Goal: Task Accomplishment & Management: Use online tool/utility

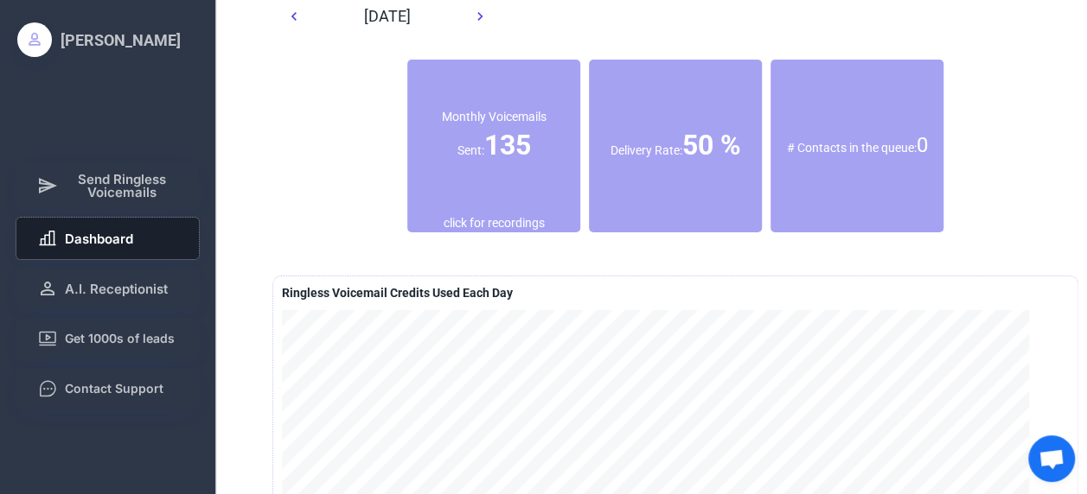
scroll to position [41, 0]
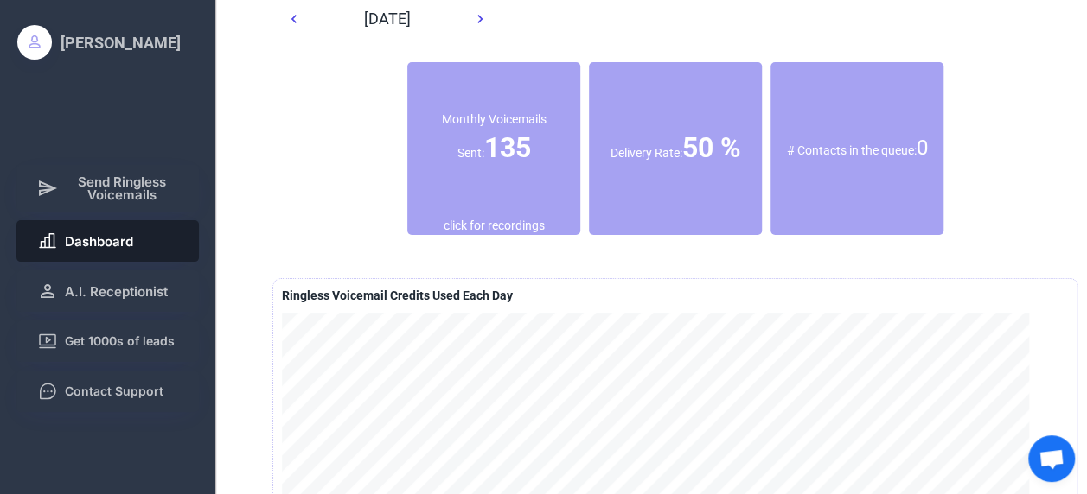
click at [716, 157] on div "Delivery Rate: 50 %" at bounding box center [675, 148] width 173 height 39
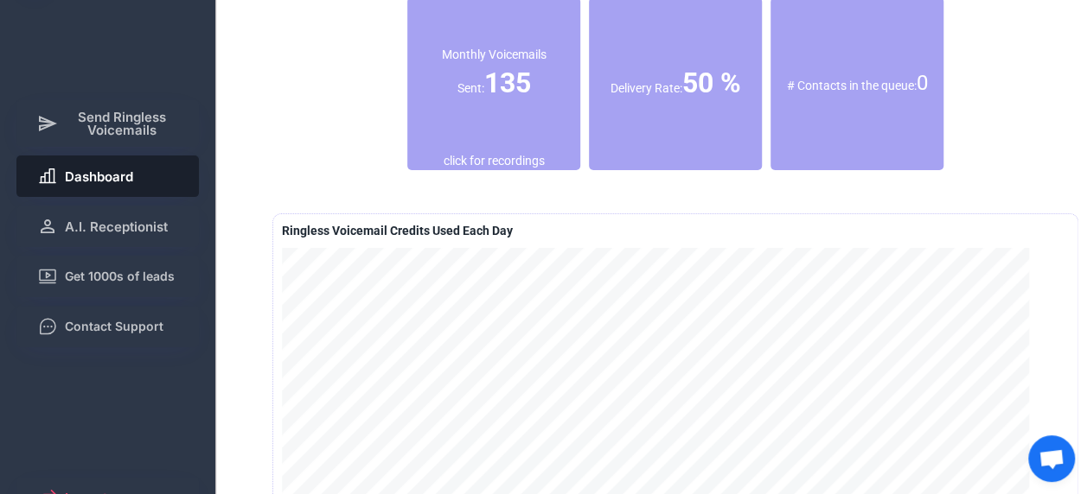
scroll to position [81, 0]
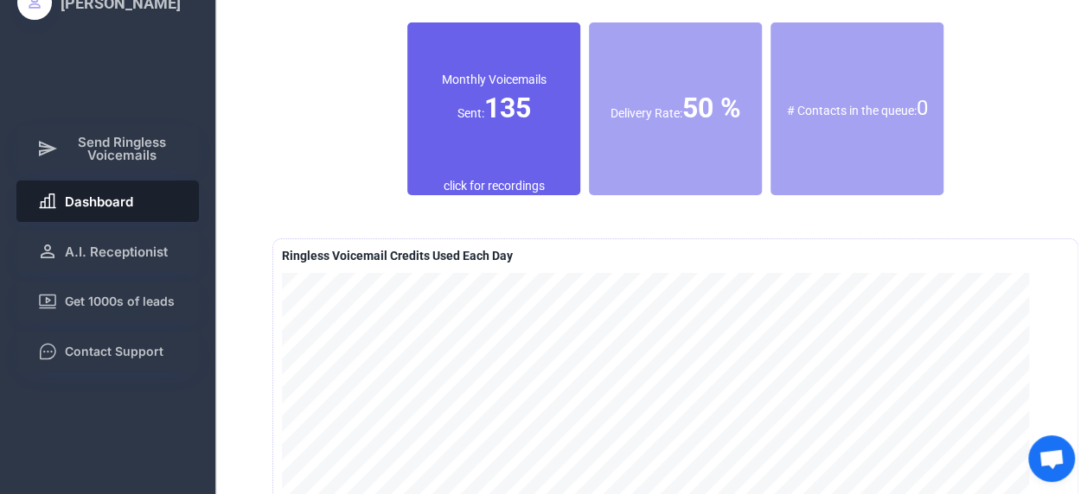
click at [484, 116] on font "135" at bounding box center [507, 108] width 47 height 33
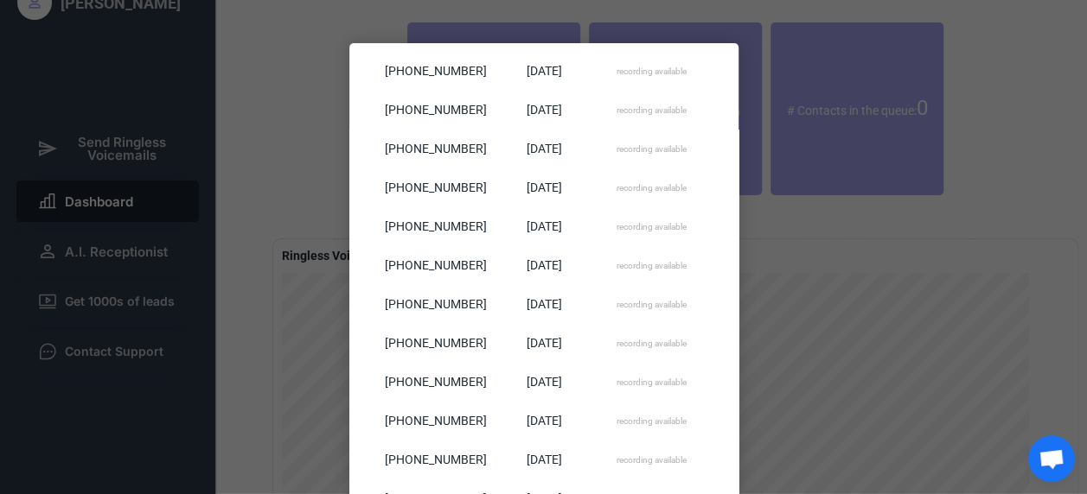
scroll to position [782, 0]
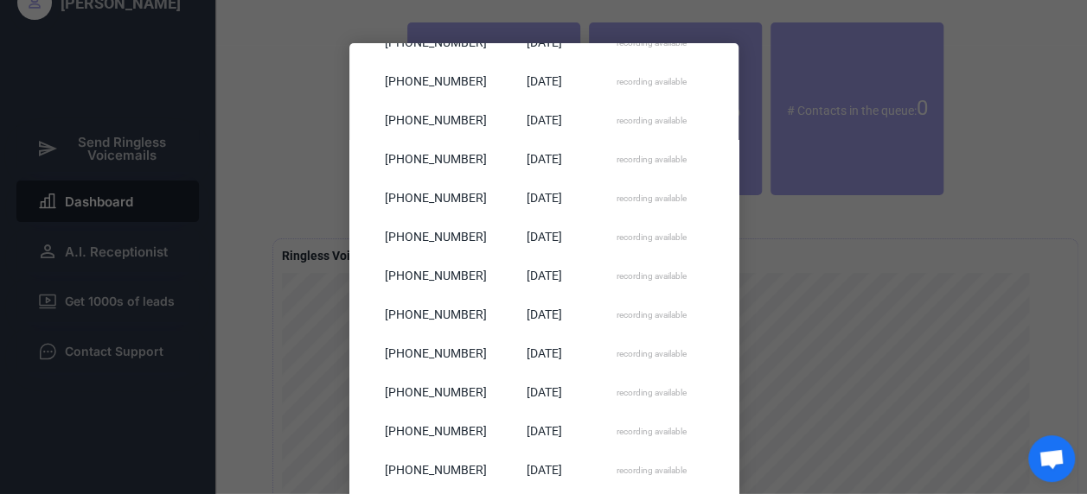
click at [645, 298] on div "recording available" at bounding box center [651, 316] width 107 height 39
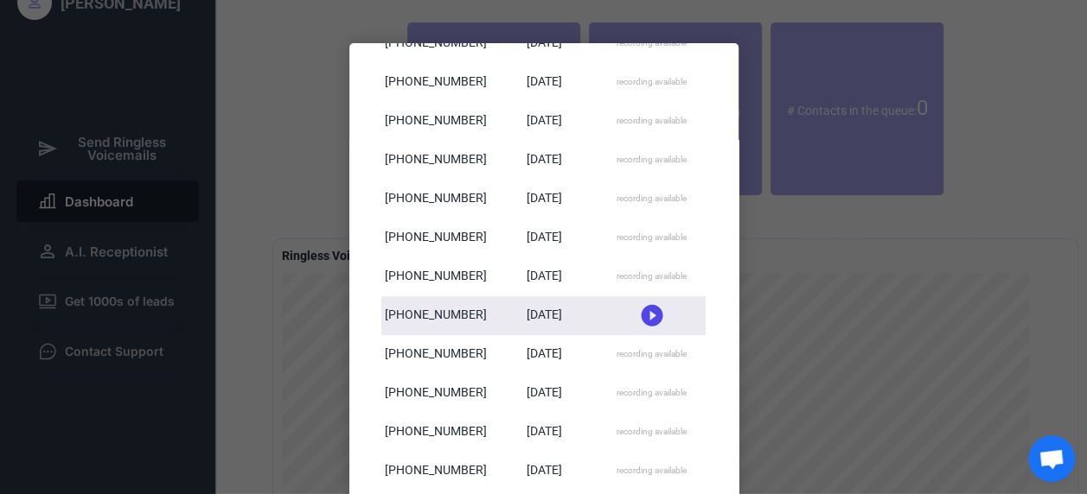
click at [647, 315] on icon at bounding box center [652, 316] width 26 height 26
click at [647, 309] on icon at bounding box center [652, 310] width 26 height 26
click at [888, 278] on div at bounding box center [543, 247] width 1087 height 494
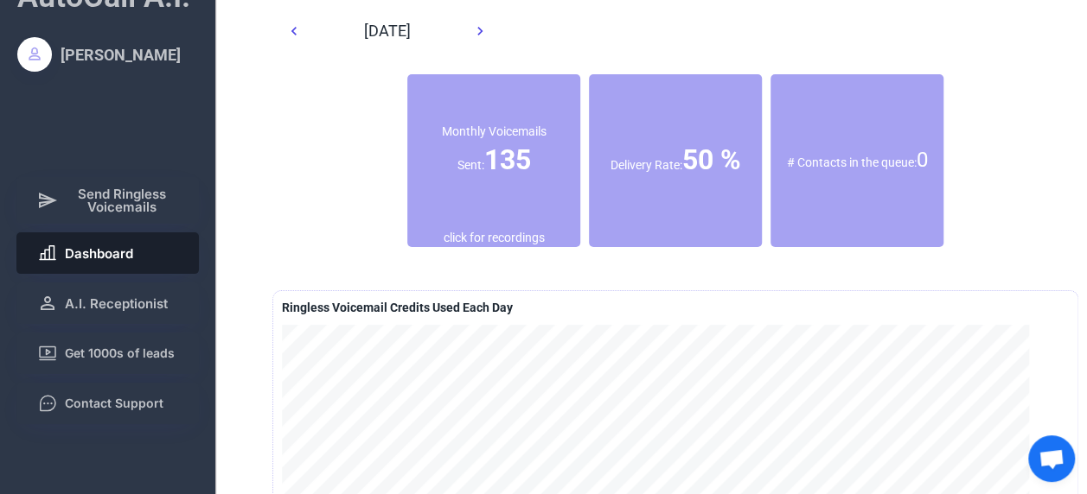
scroll to position [29, 0]
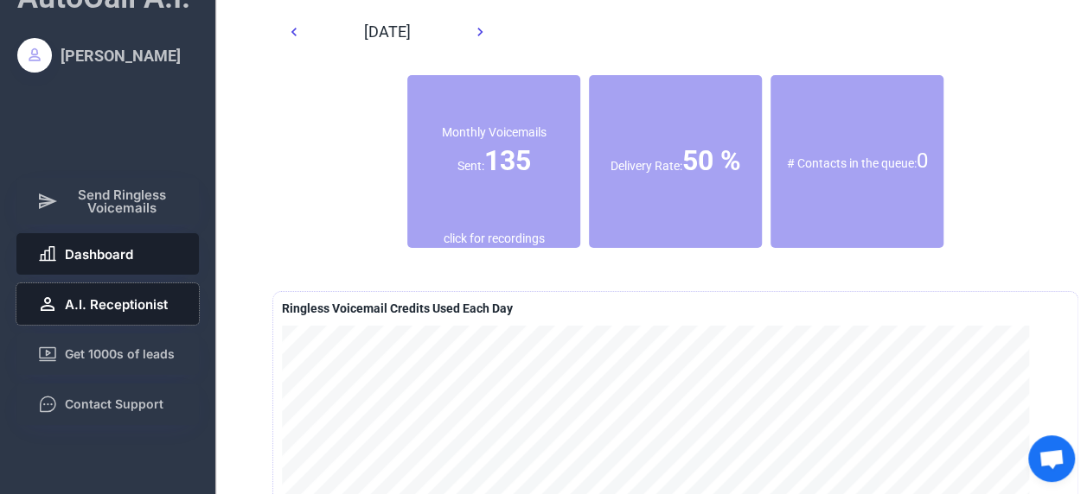
click at [123, 295] on button "A.I. Receptionist" at bounding box center [107, 304] width 183 height 41
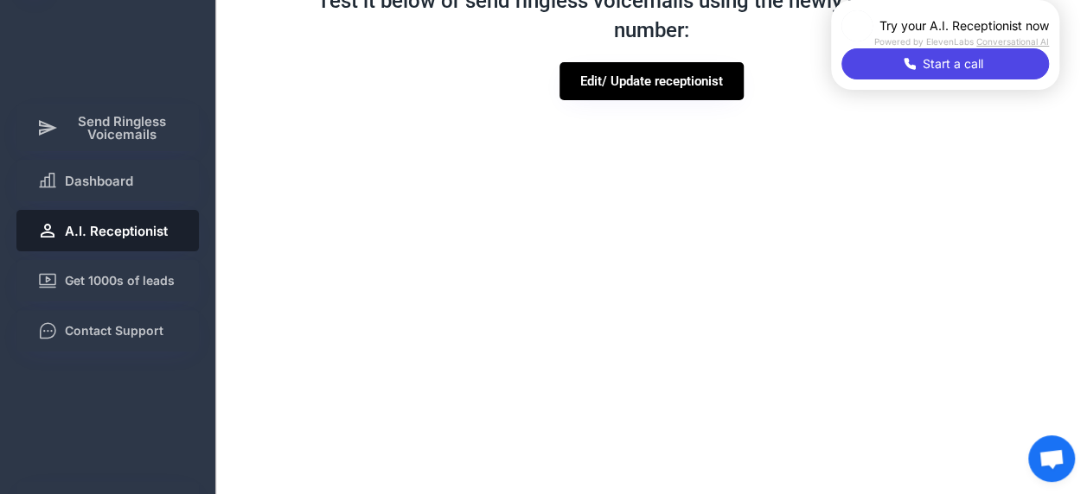
scroll to position [105, 0]
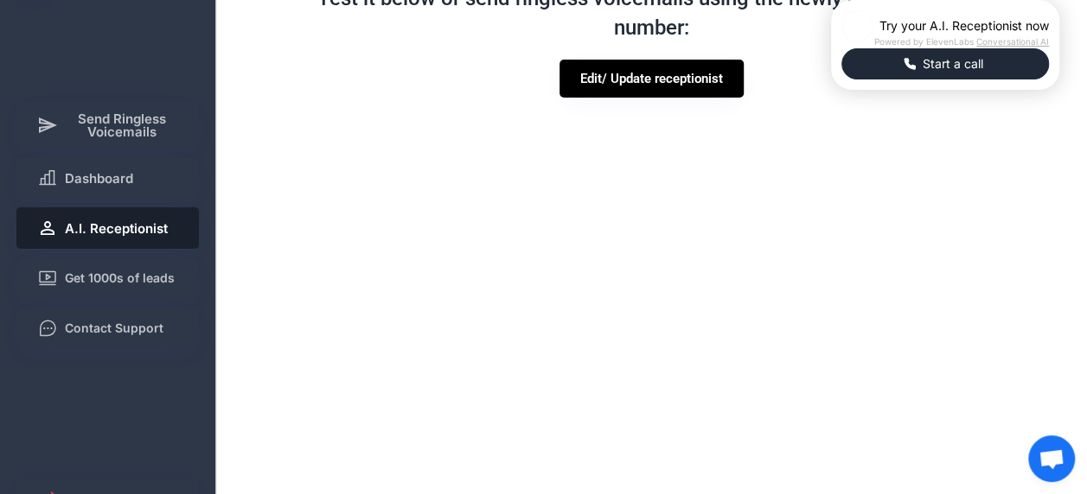
click at [917, 73] on span "Start a call" at bounding box center [952, 63] width 71 height 17
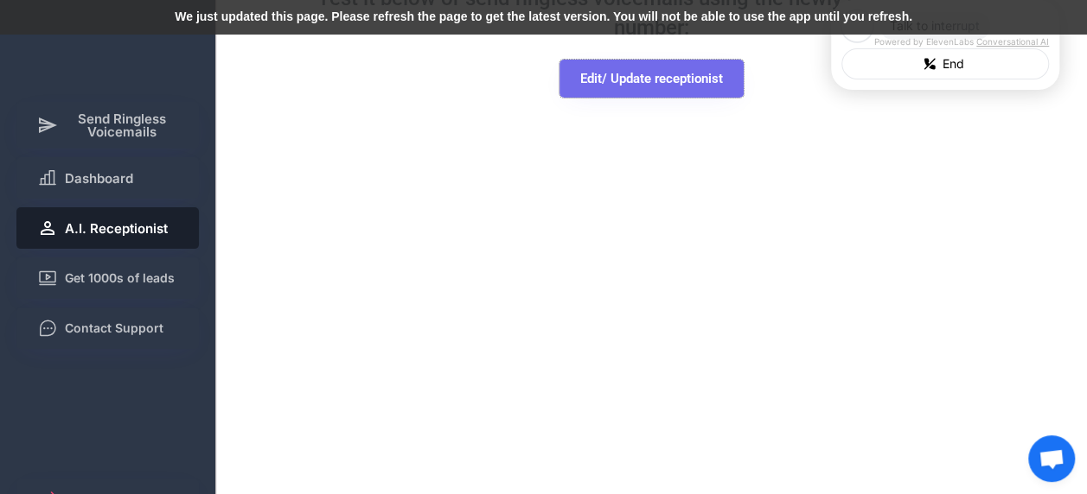
click at [653, 77] on button "Edit/ Update receptionist" at bounding box center [651, 79] width 184 height 38
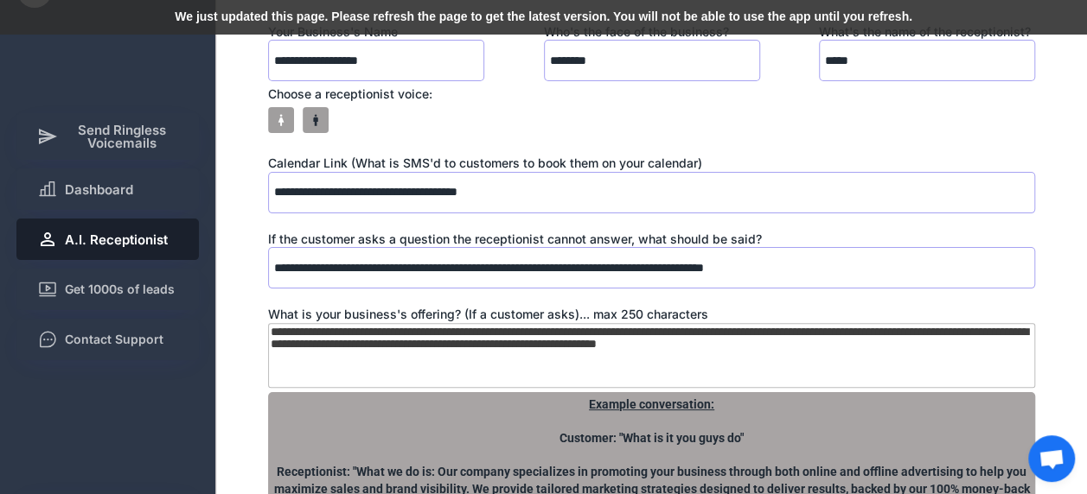
scroll to position [99, 0]
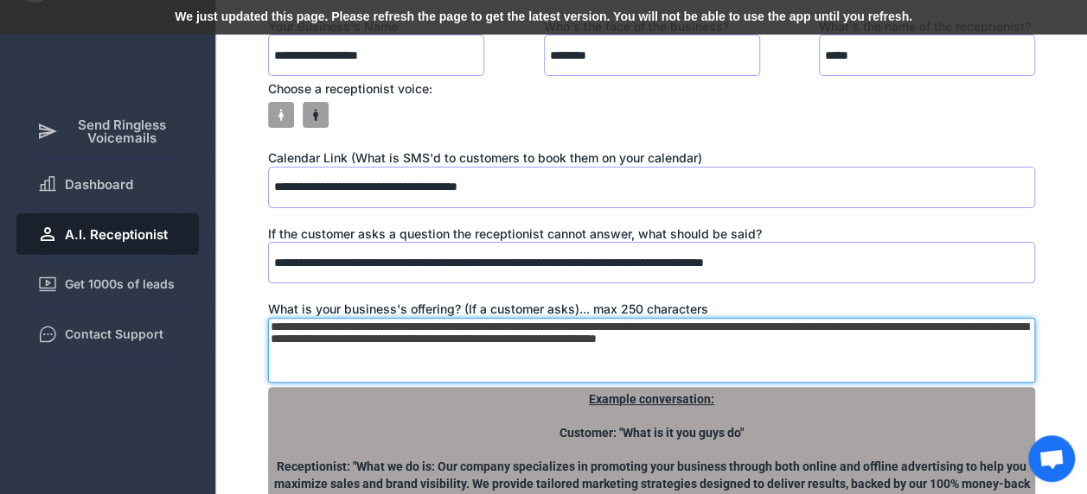
click at [275, 325] on textarea "**********" at bounding box center [651, 350] width 767 height 65
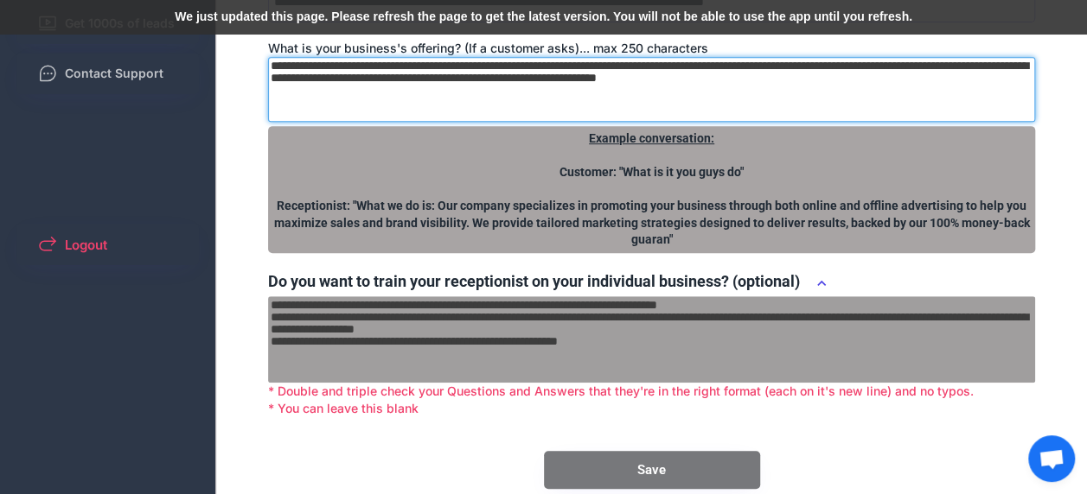
scroll to position [370, 0]
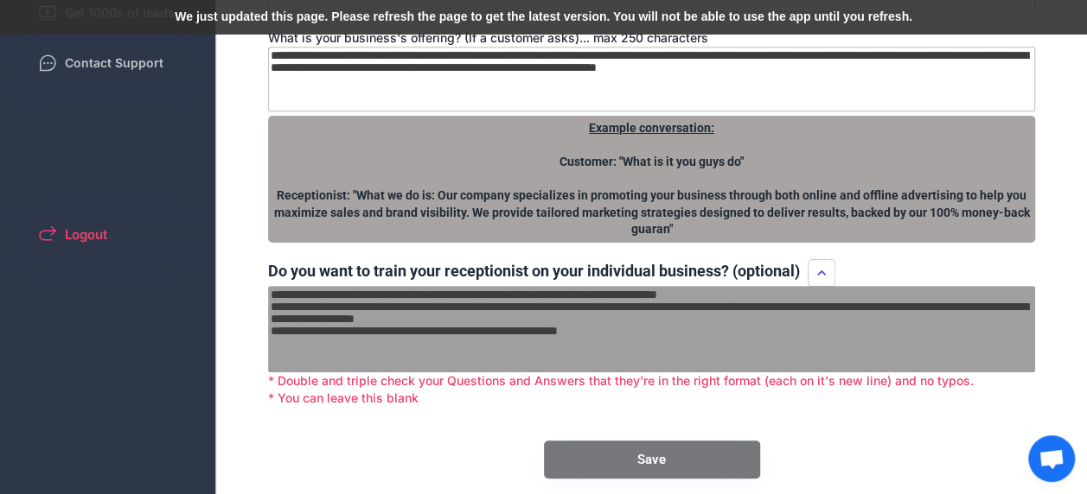
click at [826, 267] on icon at bounding box center [821, 273] width 17 height 17
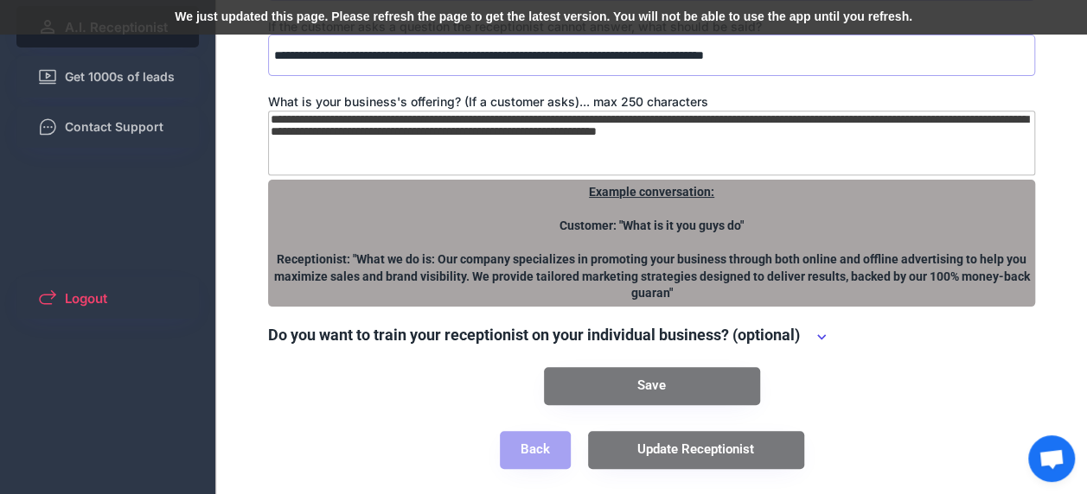
click at [825, 337] on use at bounding box center [821, 337] width 9 height 5
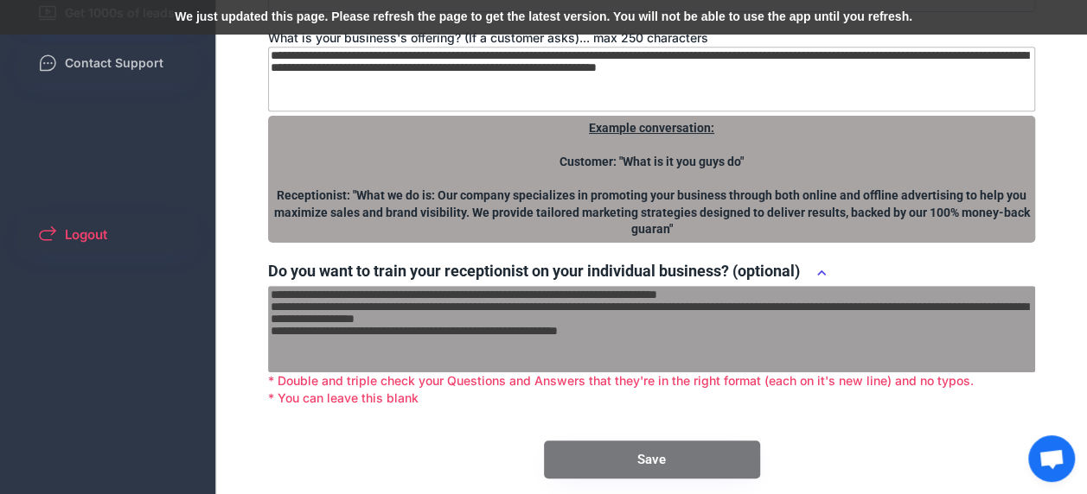
scroll to position [444, 0]
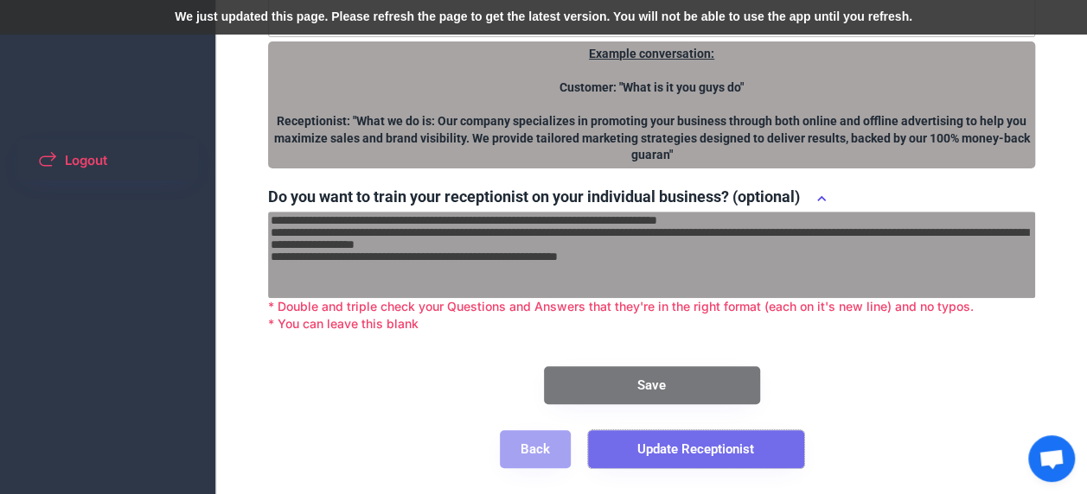
click at [706, 449] on button "Update Receptionist" at bounding box center [696, 450] width 216 height 38
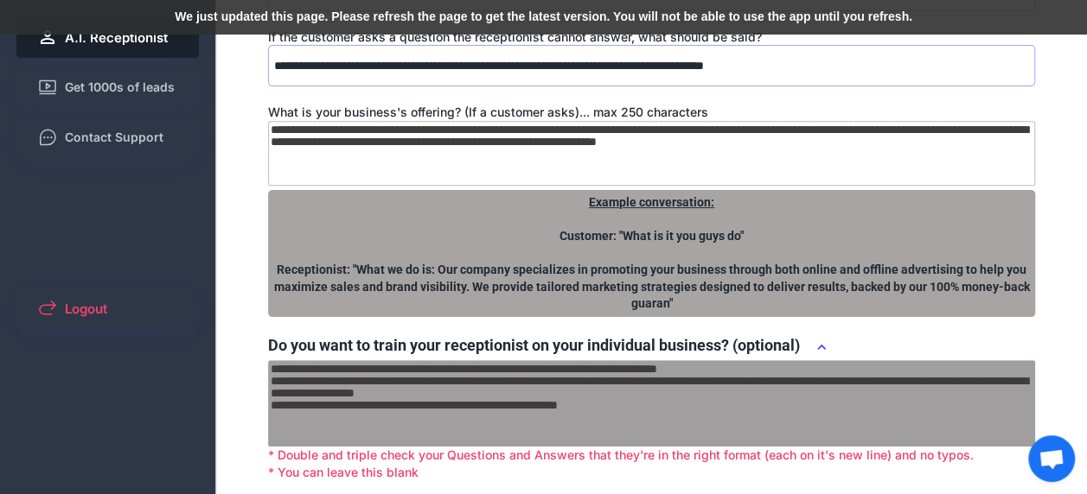
scroll to position [298, 0]
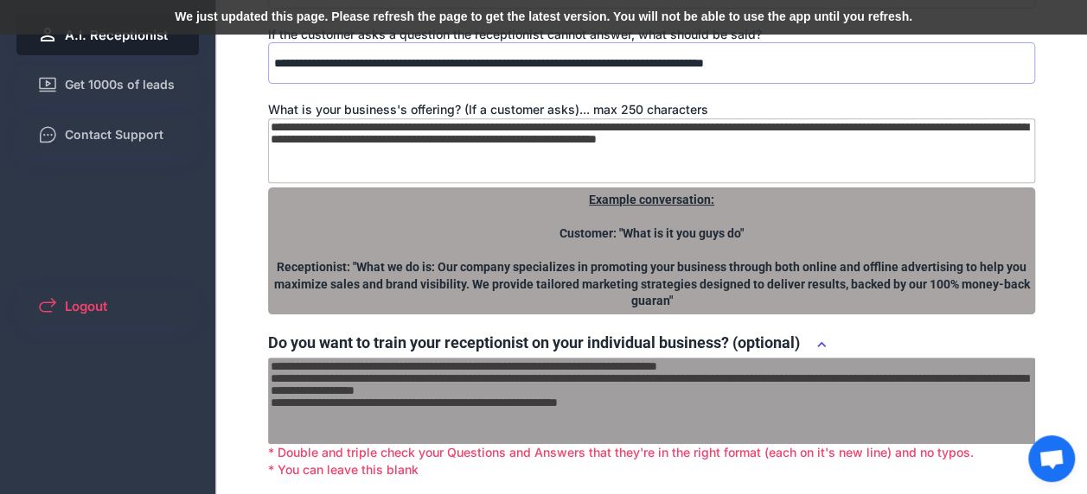
click at [775, 164] on textarea "**********" at bounding box center [651, 150] width 767 height 65
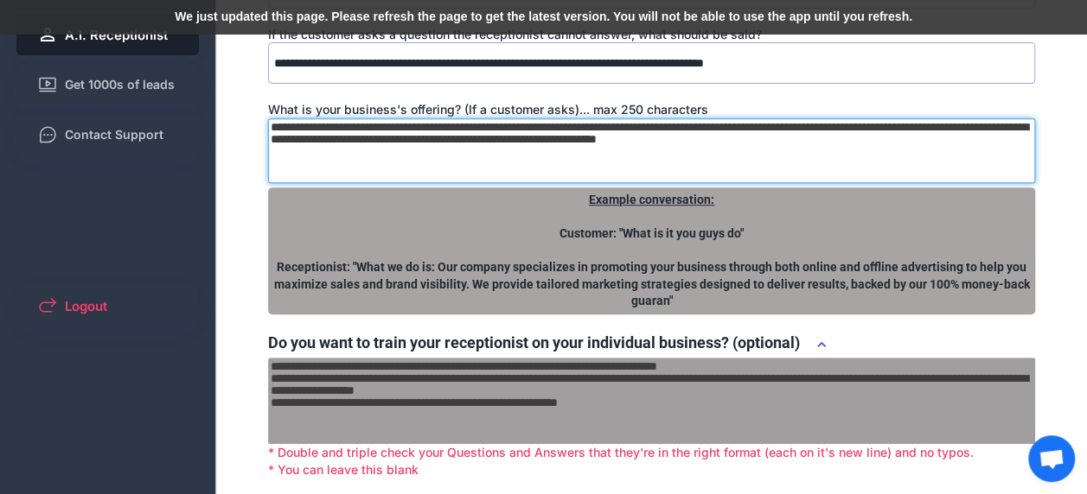
click at [775, 163] on textarea "**********" at bounding box center [651, 150] width 767 height 65
click at [836, 151] on textarea "**********" at bounding box center [651, 150] width 767 height 65
click at [903, 138] on textarea "**********" at bounding box center [651, 150] width 767 height 65
drag, startPoint x: 910, startPoint y: 139, endPoint x: 984, endPoint y: 140, distance: 73.5
click at [984, 140] on textarea "**********" at bounding box center [651, 150] width 767 height 65
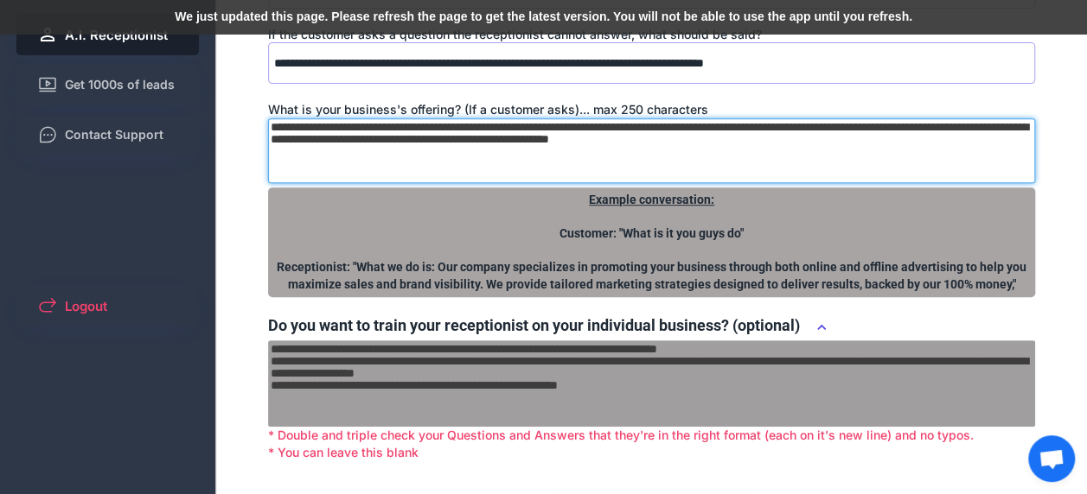
click at [510, 135] on textarea "**********" at bounding box center [651, 150] width 767 height 65
click at [286, 121] on textarea "**********" at bounding box center [651, 150] width 767 height 65
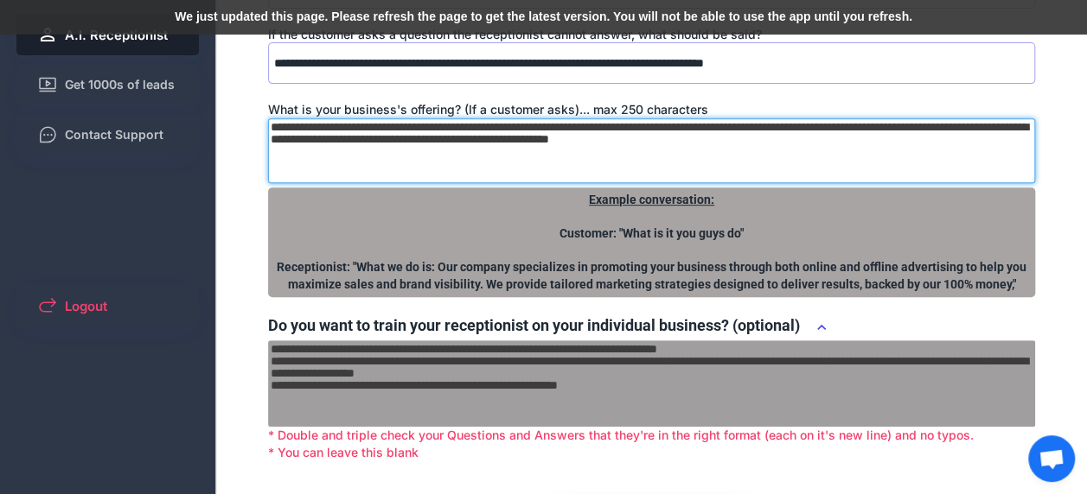
click at [275, 121] on textarea "**********" at bounding box center [651, 150] width 767 height 65
drag, startPoint x: 360, startPoint y: 140, endPoint x: 469, endPoint y: 141, distance: 108.1
click at [469, 141] on textarea "**********" at bounding box center [651, 150] width 767 height 65
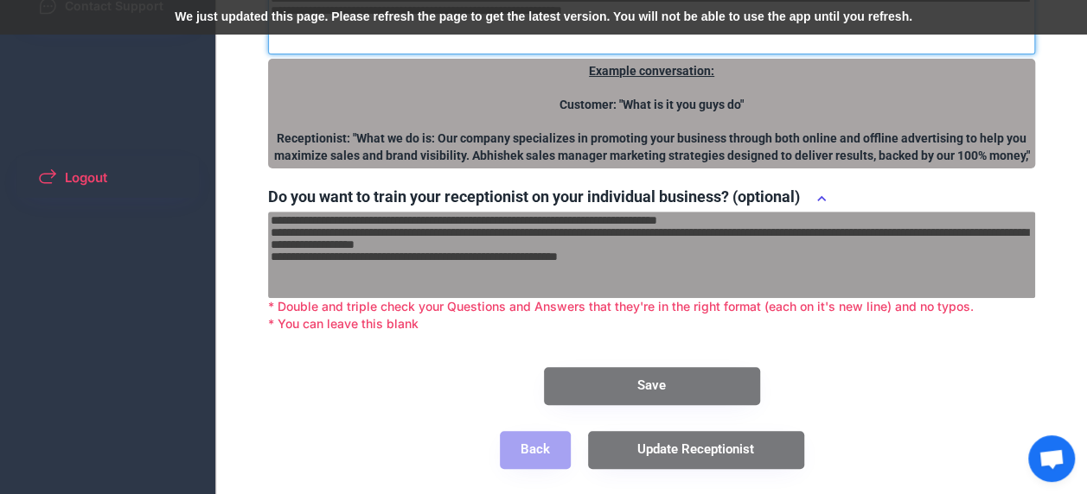
click at [668, 387] on button "Save" at bounding box center [652, 386] width 216 height 38
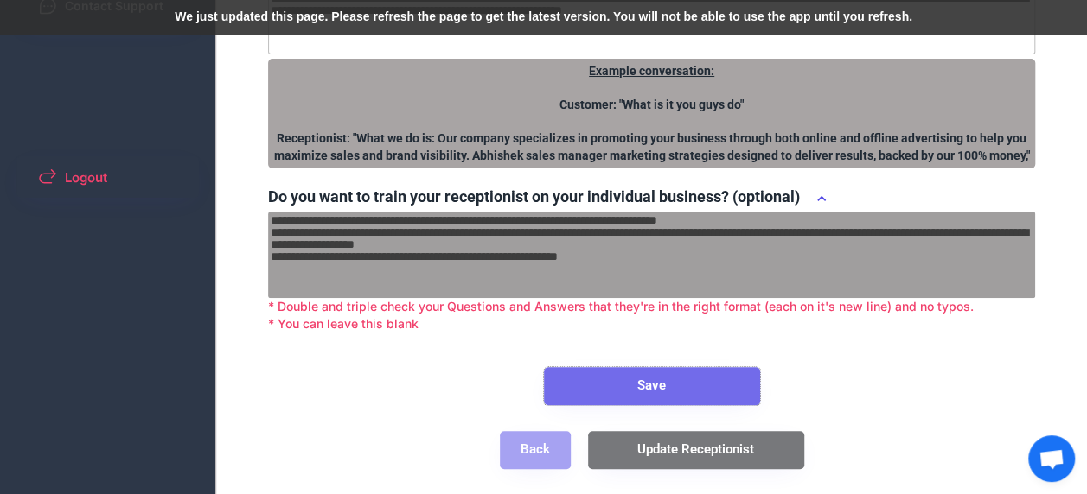
click at [668, 384] on button "Save" at bounding box center [652, 386] width 216 height 38
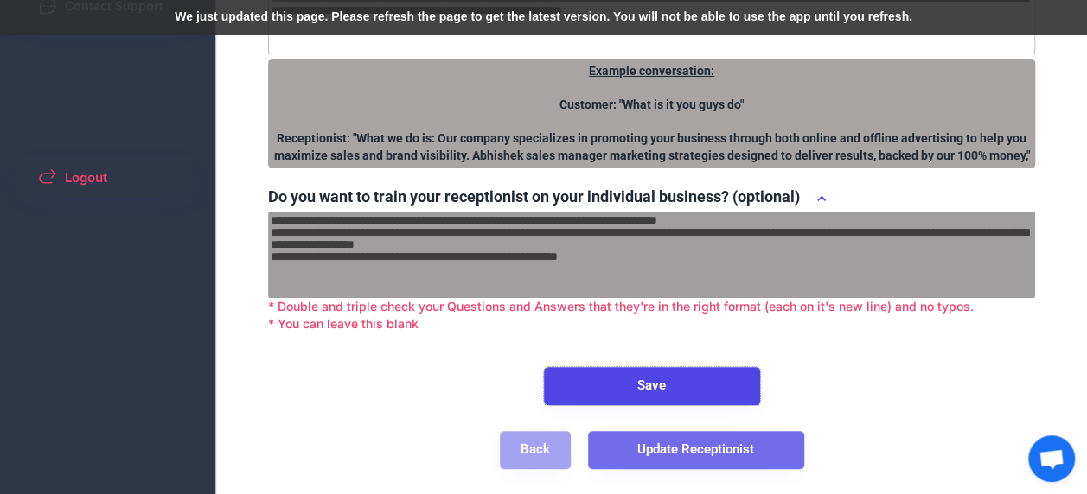
click at [709, 445] on button "Update Receptionist" at bounding box center [696, 450] width 216 height 38
click at [705, 456] on button "Update Receptionist" at bounding box center [696, 450] width 216 height 38
click at [714, 454] on button "Update Receptionist" at bounding box center [696, 450] width 216 height 38
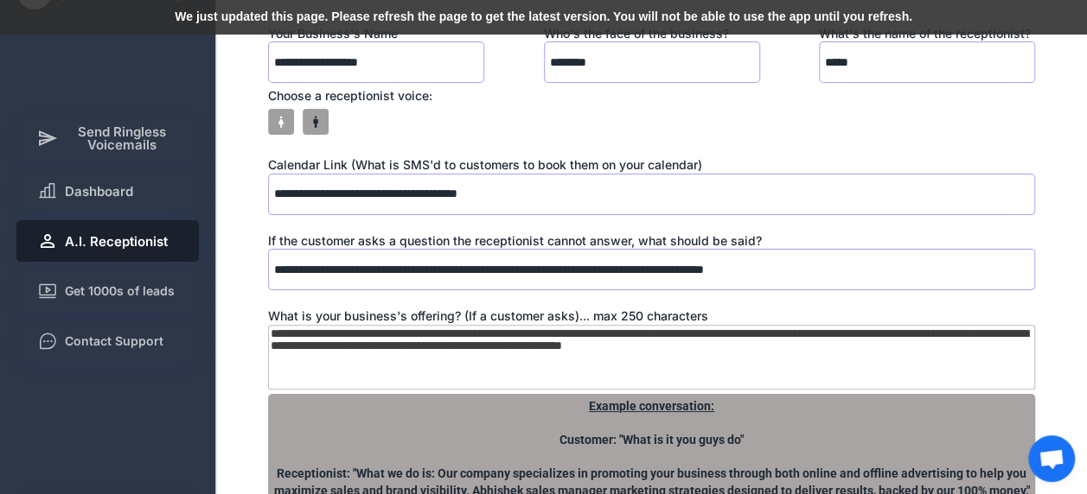
scroll to position [88, 0]
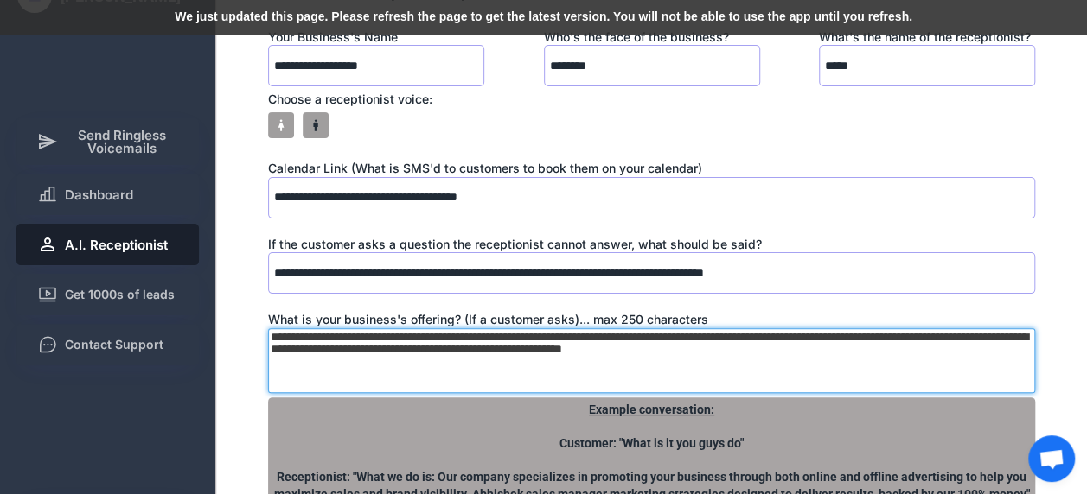
click at [987, 341] on textarea "**********" at bounding box center [651, 361] width 767 height 65
click at [954, 349] on textarea "**********" at bounding box center [651, 361] width 767 height 65
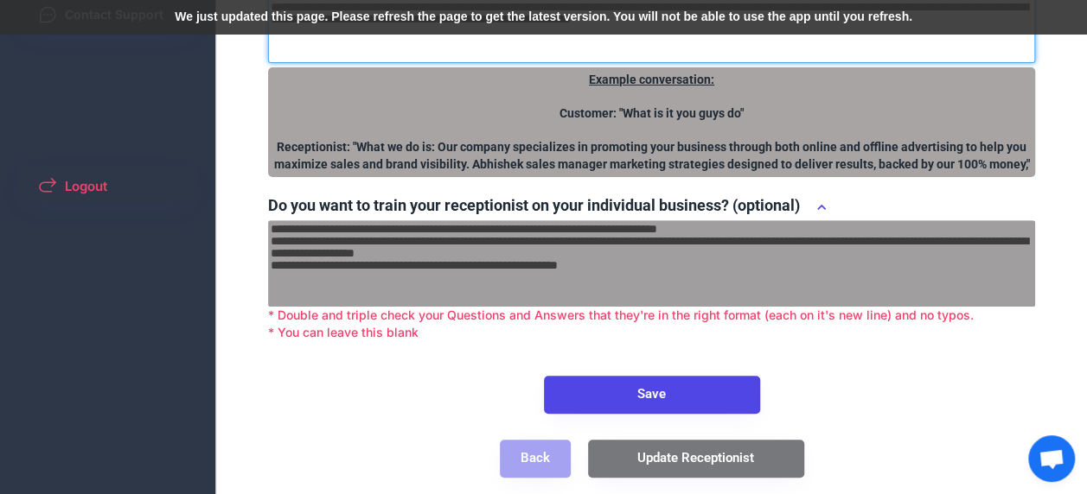
scroll to position [427, 0]
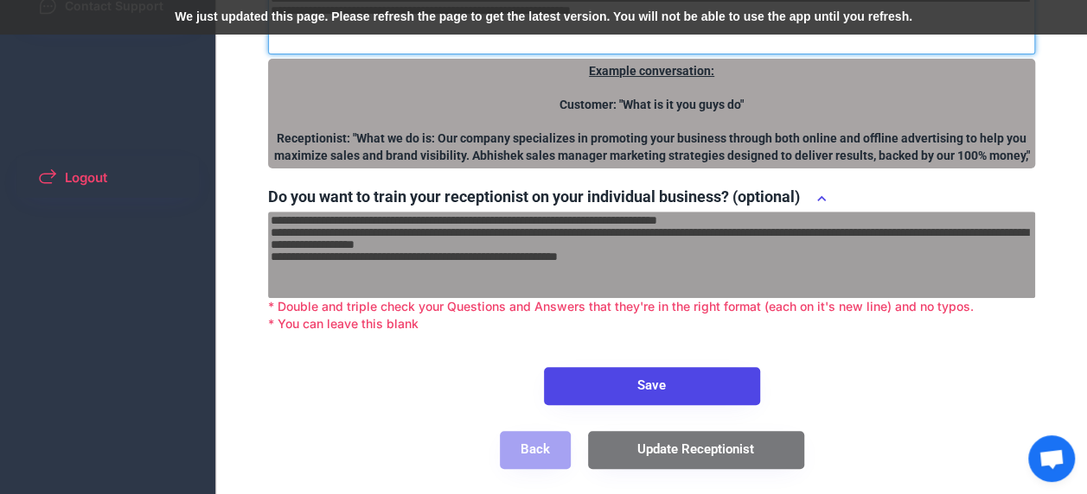
type textarea "**********"
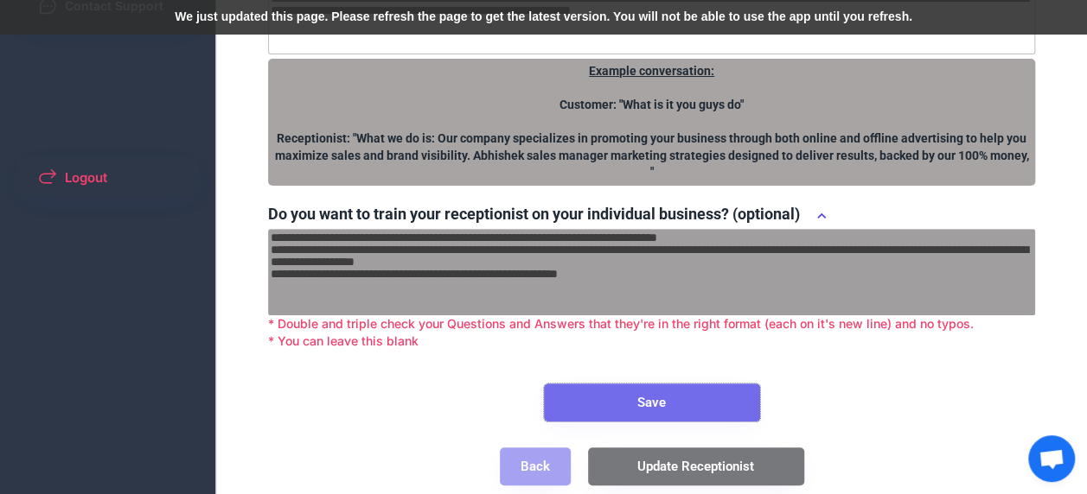
click at [704, 384] on button "Save" at bounding box center [652, 403] width 216 height 38
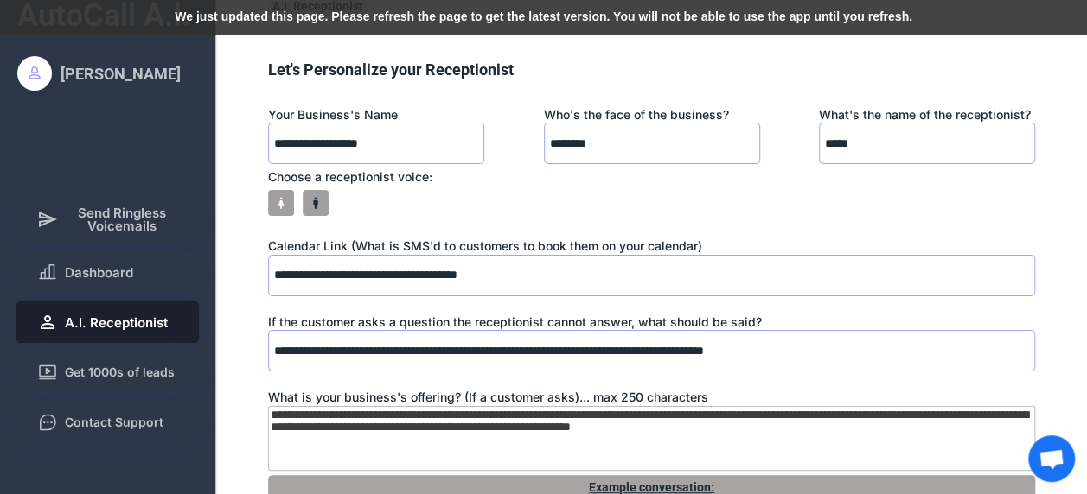
scroll to position [0, 0]
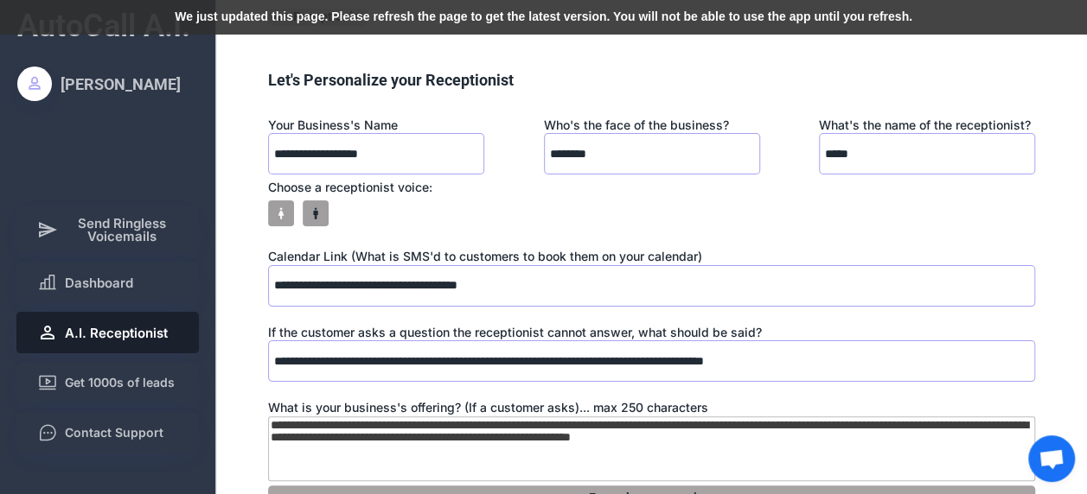
click at [242, 380] on div "AutoCall A.I. David Parker Send Ringless Voicemails Dashboard A.I. Receptionist…" at bounding box center [543, 469] width 1087 height 939
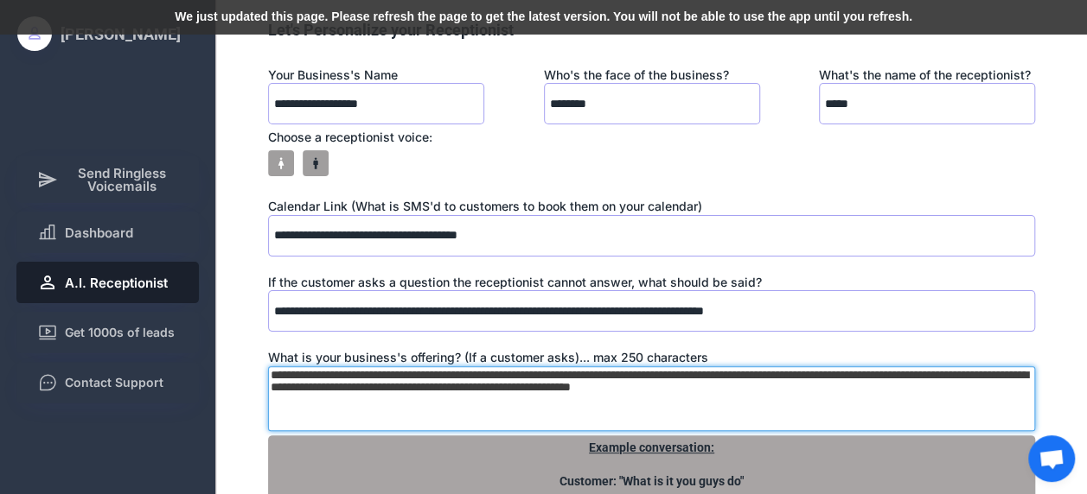
click at [437, 385] on textarea "**********" at bounding box center [651, 399] width 767 height 65
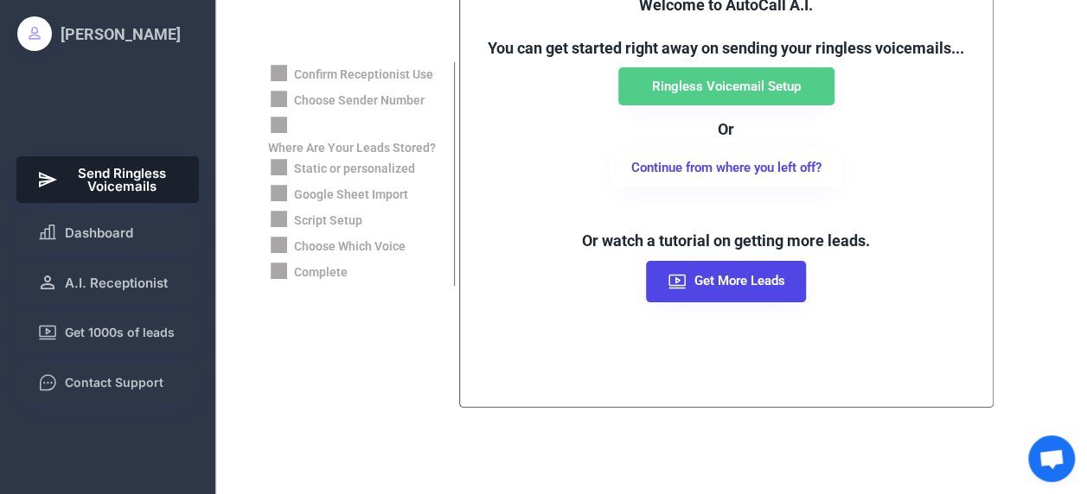
scroll to position [50, 0]
click at [99, 277] on span "A.I. Receptionist" at bounding box center [116, 283] width 103 height 13
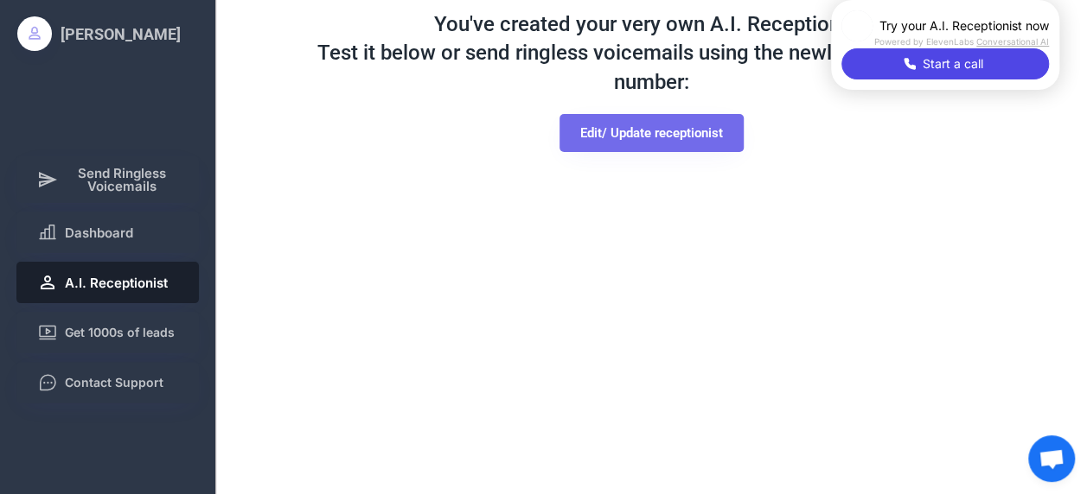
click at [628, 132] on button "Edit/ Update receptionist" at bounding box center [651, 133] width 184 height 38
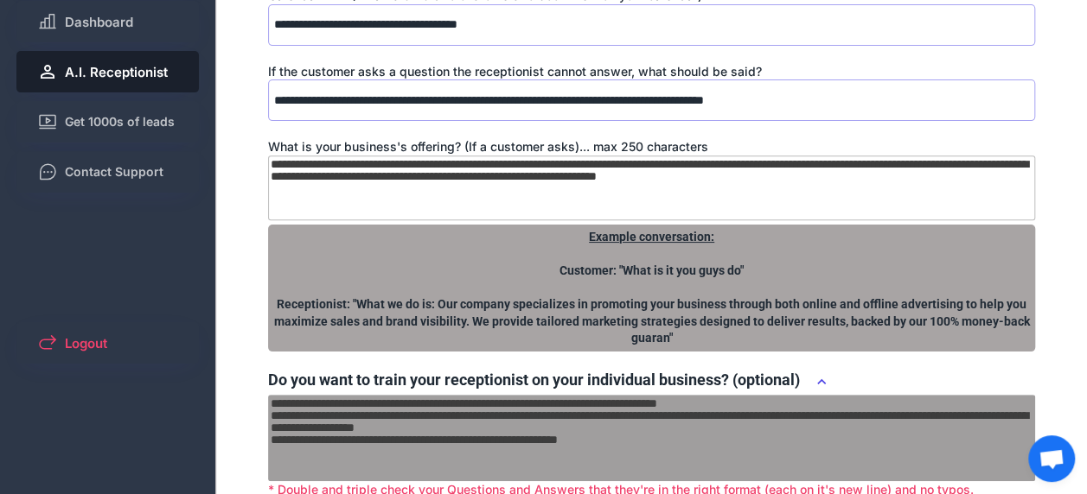
scroll to position [260, 0]
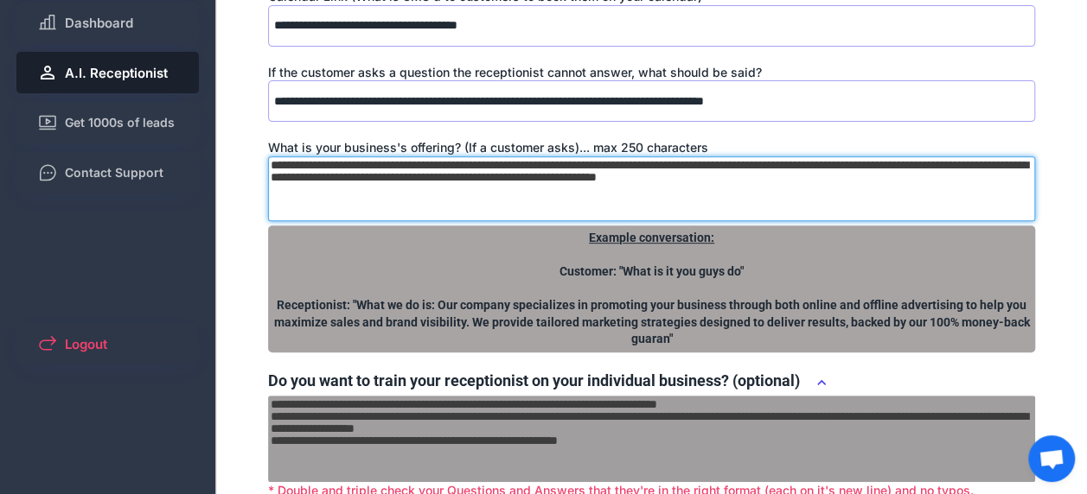
click at [679, 182] on textarea "**********" at bounding box center [651, 188] width 767 height 65
paste textarea
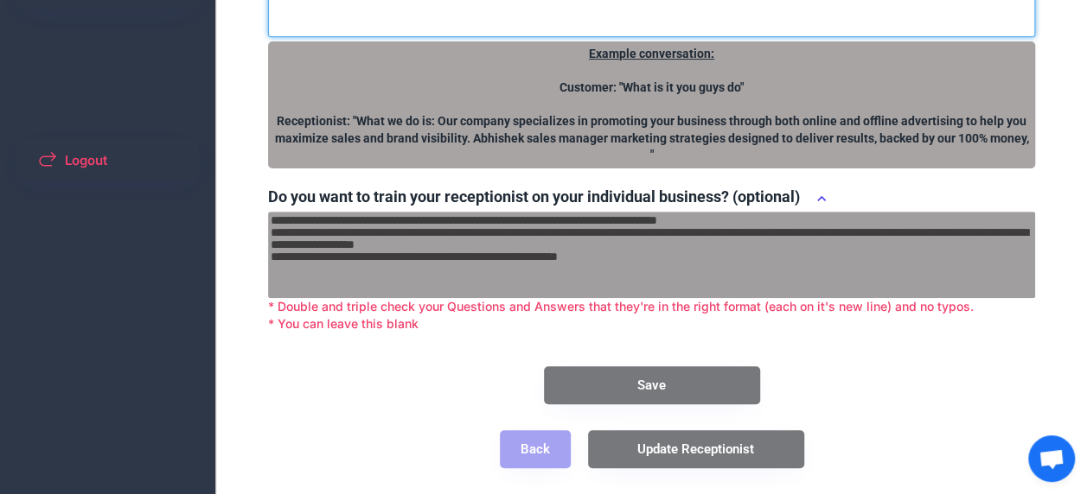
type textarea "**********"
click at [678, 378] on button "Save" at bounding box center [652, 386] width 216 height 38
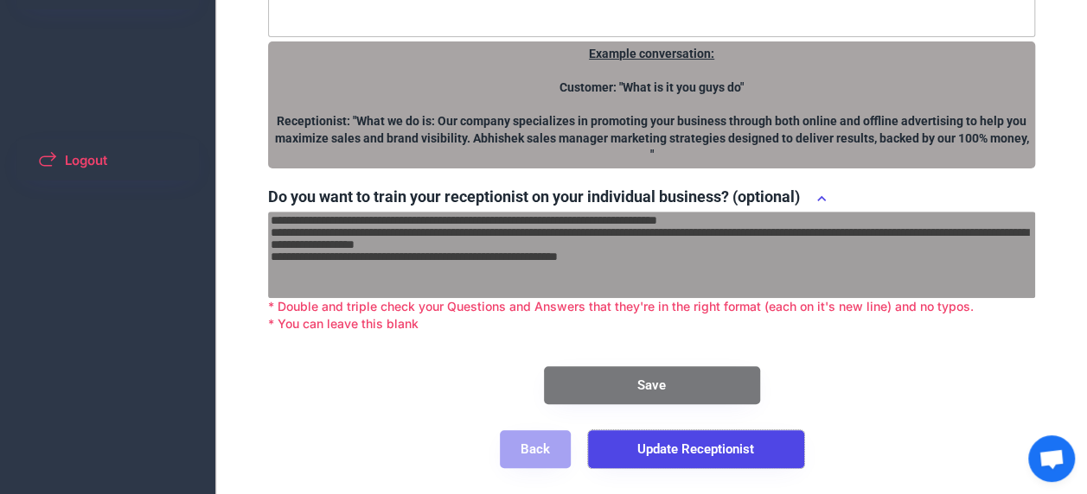
click at [736, 451] on button "Update Receptionist" at bounding box center [696, 450] width 216 height 38
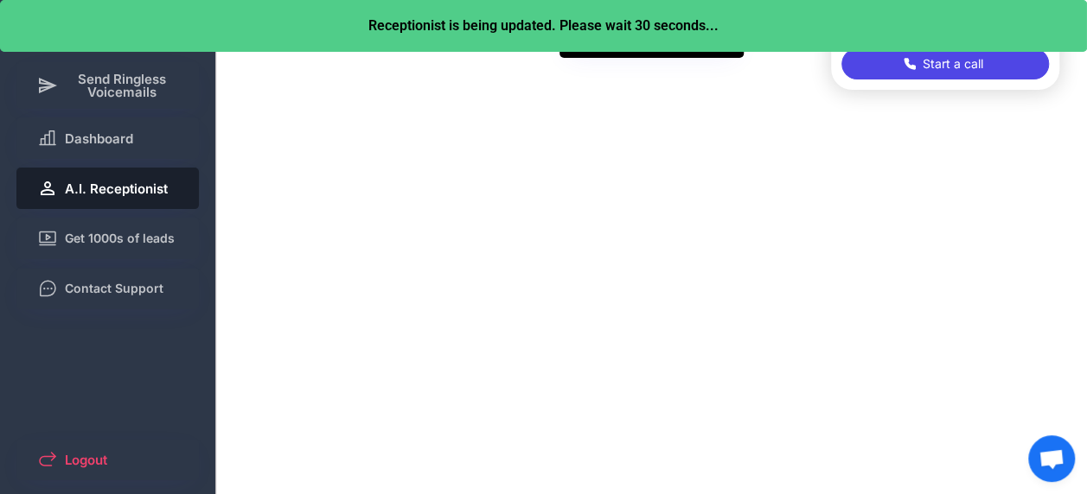
scroll to position [180, 0]
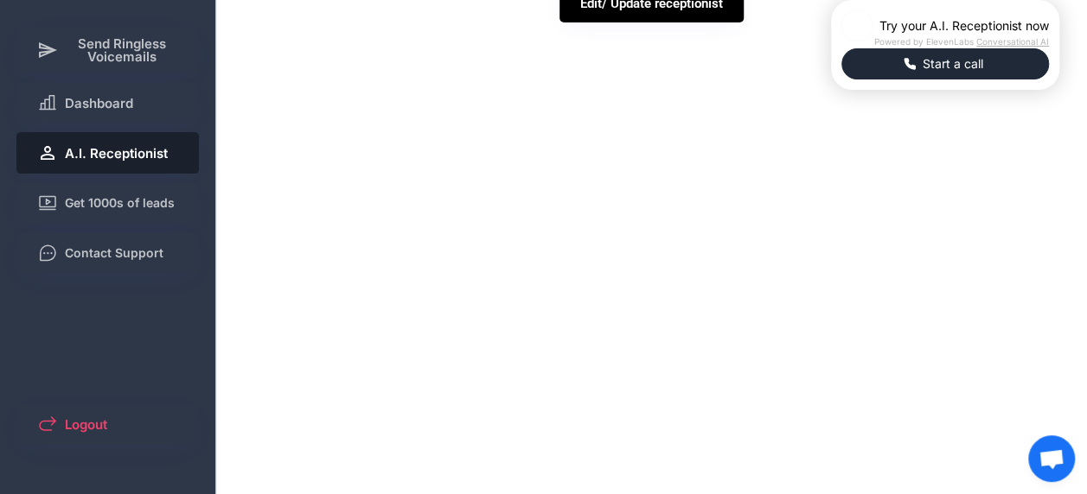
click at [841, 80] on button "Start a call" at bounding box center [944, 63] width 207 height 31
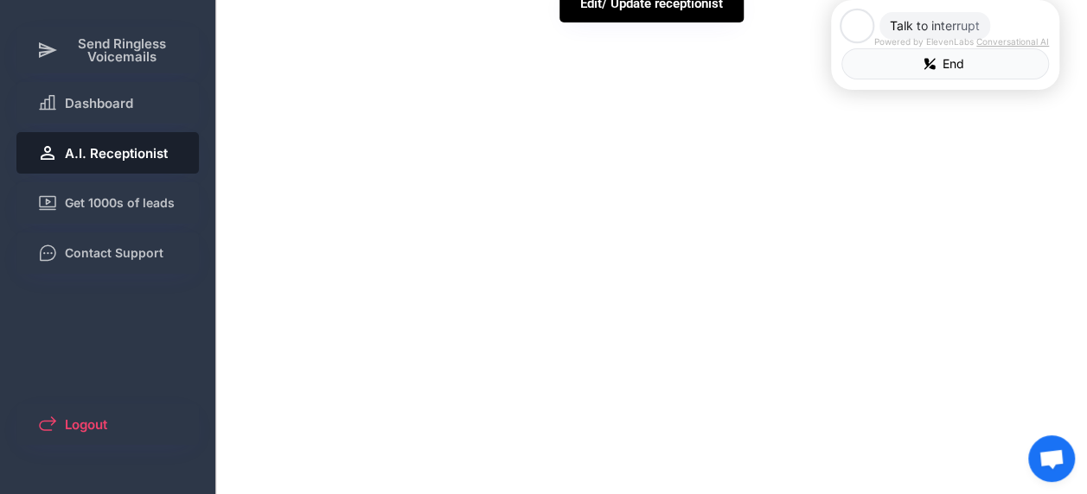
click at [841, 80] on button "End" at bounding box center [944, 63] width 207 height 31
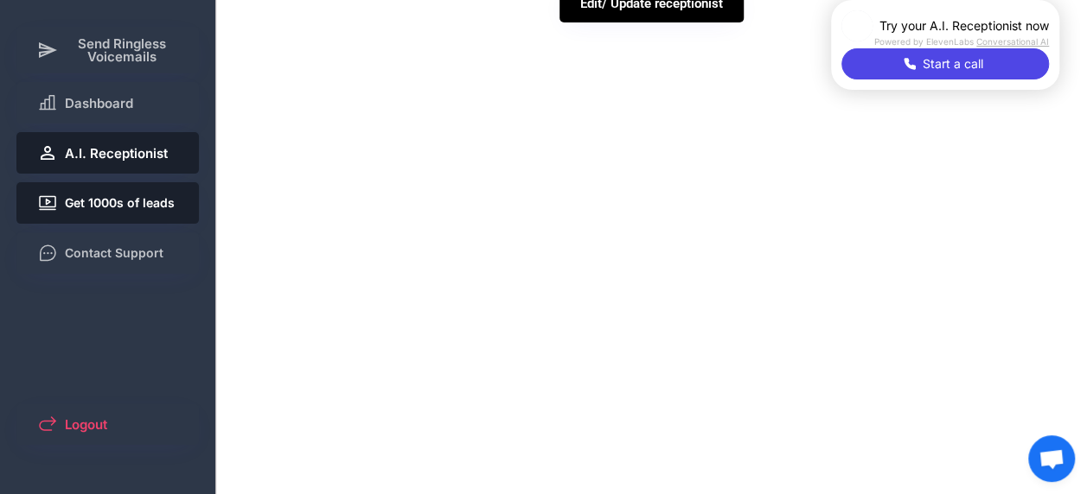
scroll to position [0, 0]
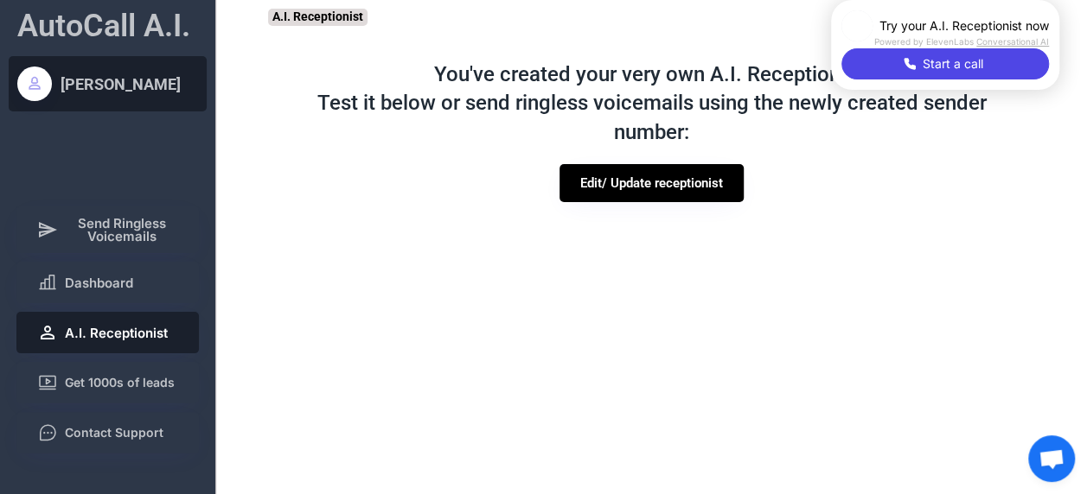
click at [81, 86] on div "[PERSON_NAME]" at bounding box center [121, 84] width 120 height 22
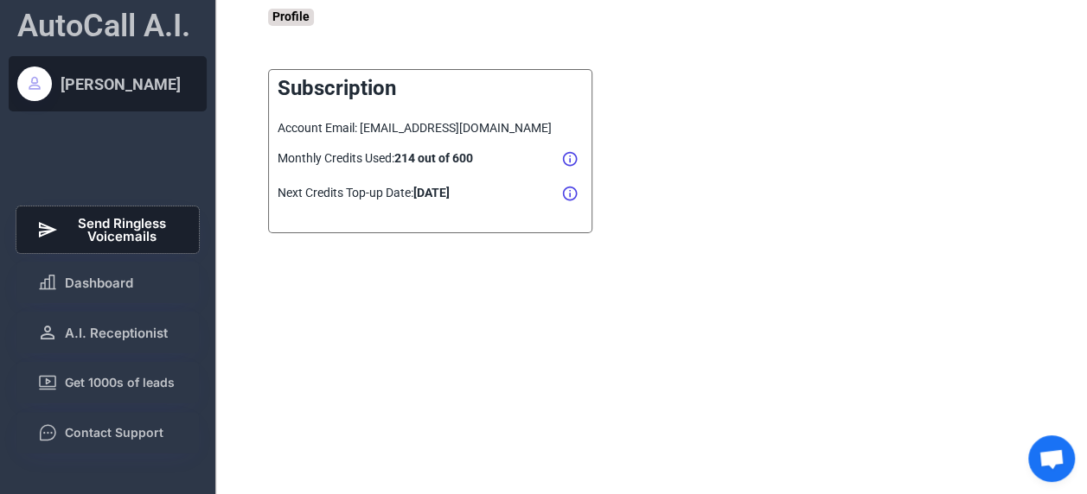
click at [105, 237] on span "Send Ringless Voicemails" at bounding box center [122, 230] width 114 height 26
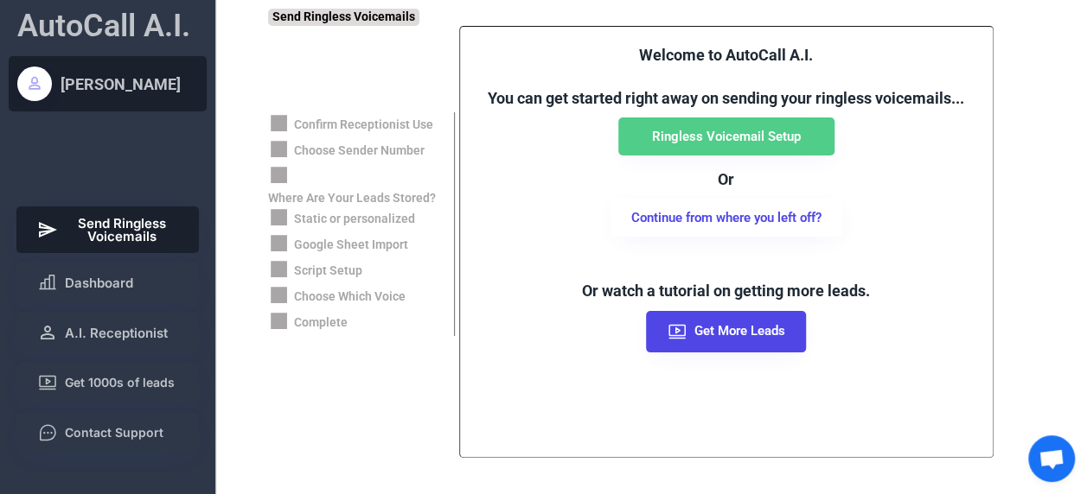
click at [129, 73] on div "[PERSON_NAME]" at bounding box center [121, 84] width 120 height 22
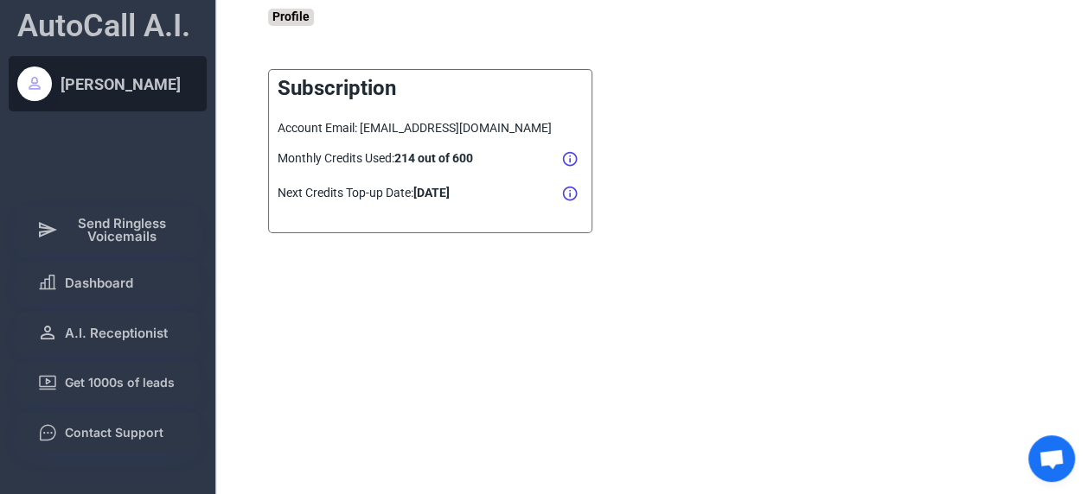
click at [304, 16] on div "Profile" at bounding box center [291, 17] width 46 height 17
drag, startPoint x: 304, startPoint y: 16, endPoint x: 278, endPoint y: 23, distance: 27.1
click at [278, 23] on div "Profile" at bounding box center [291, 17] width 46 height 17
click at [278, 22] on div "Profile" at bounding box center [291, 17] width 46 height 17
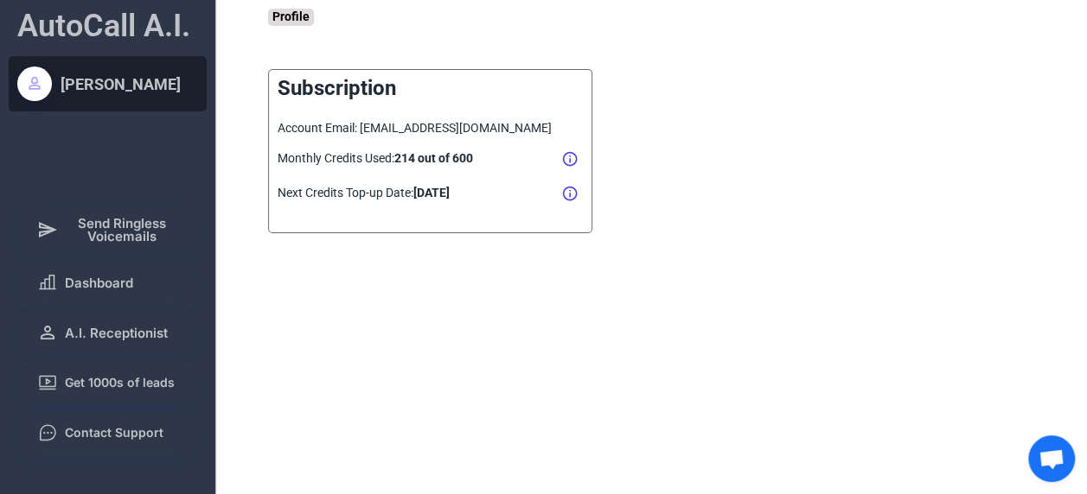
drag, startPoint x: 278, startPoint y: 22, endPoint x: 641, endPoint y: 92, distance: 369.6
click at [641, 92] on div "Subscription Account Email: parker1997david@gmail.com Monthly Credits Used: 214…" at bounding box center [673, 129] width 810 height 207
click at [574, 157] on icon at bounding box center [569, 158] width 17 height 17
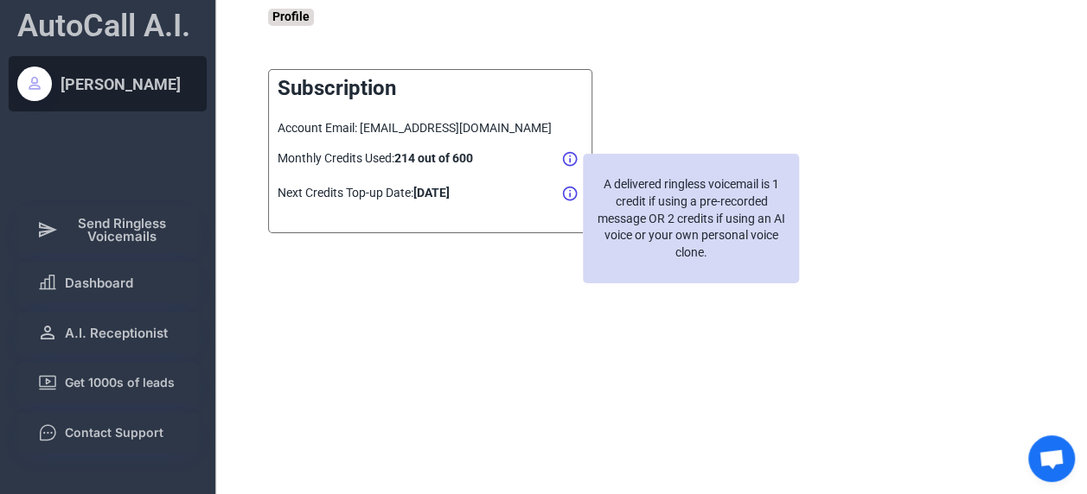
click at [573, 158] on icon at bounding box center [569, 158] width 17 height 17
click at [492, 249] on div "Profile Confirm Receptionist Use Choose Sender Number Where Are Your Leads Stor…" at bounding box center [677, 272] width 819 height 545
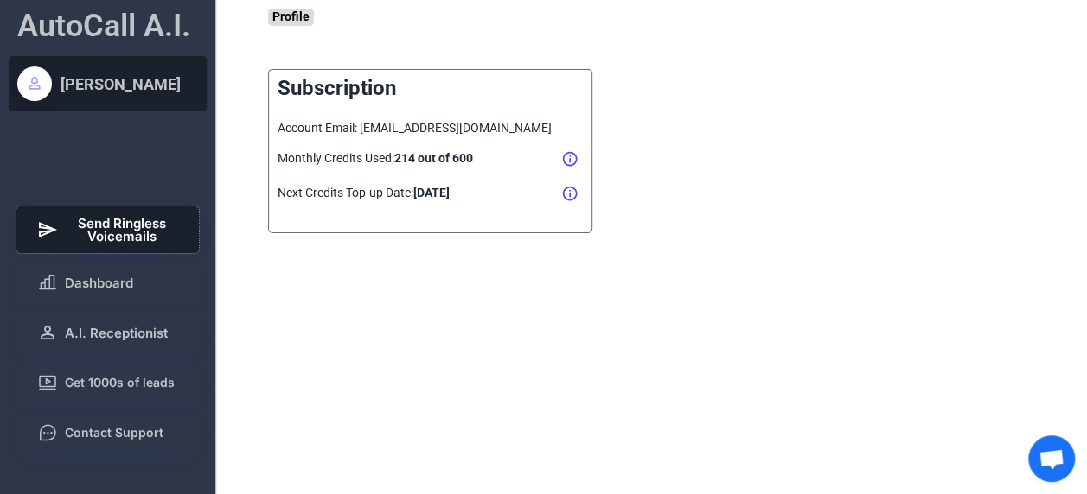
click at [100, 247] on button "Send Ringless Voicemails" at bounding box center [107, 230] width 183 height 47
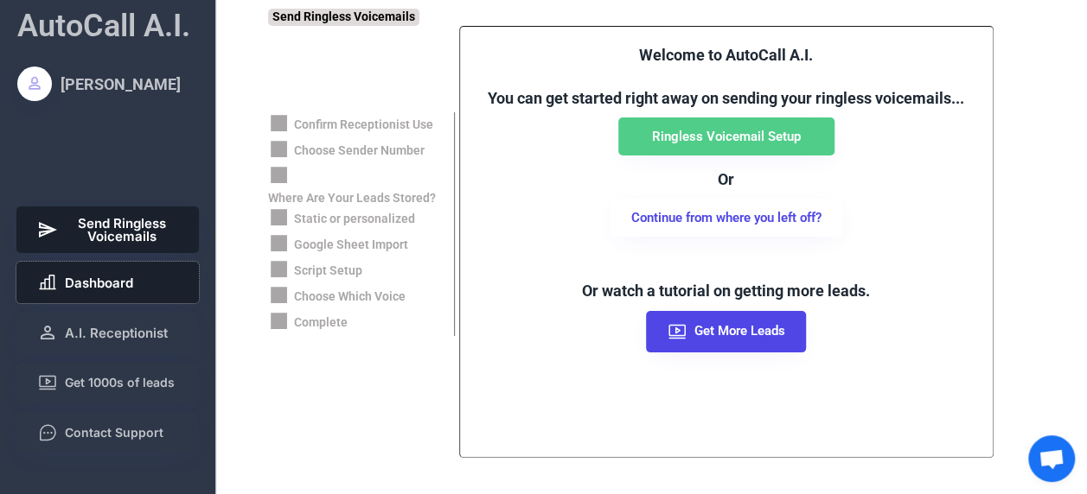
click at [113, 272] on button "Dashboard" at bounding box center [107, 282] width 183 height 41
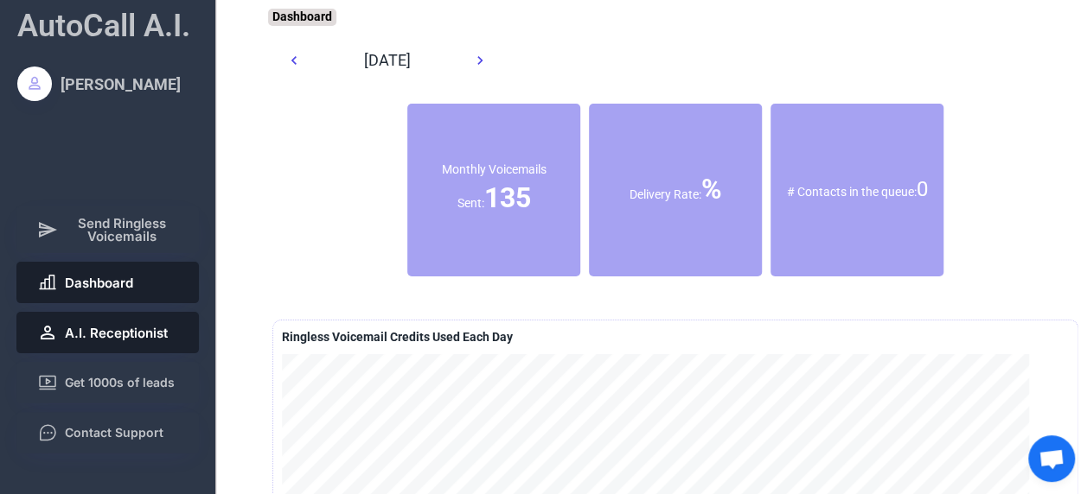
click at [119, 338] on span "A.I. Receptionist" at bounding box center [116, 333] width 103 height 13
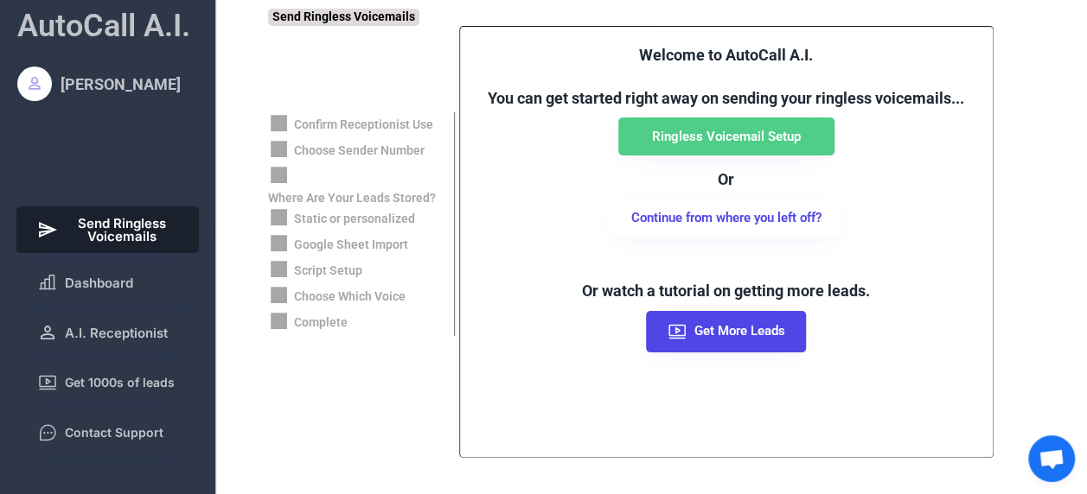
scroll to position [565, 0]
click at [81, 288] on span "Dashboard" at bounding box center [99, 283] width 68 height 13
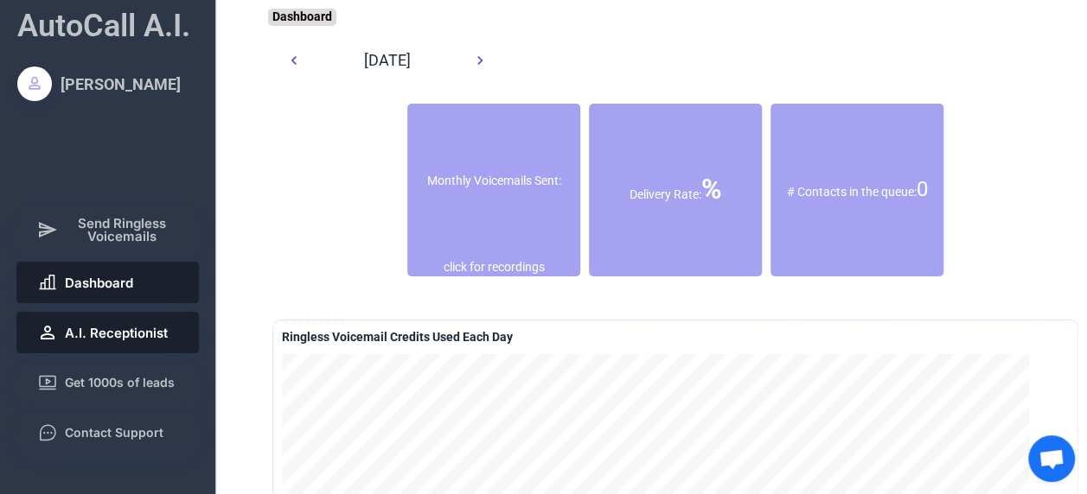
click at [122, 337] on span "A.I. Receptionist" at bounding box center [116, 333] width 103 height 13
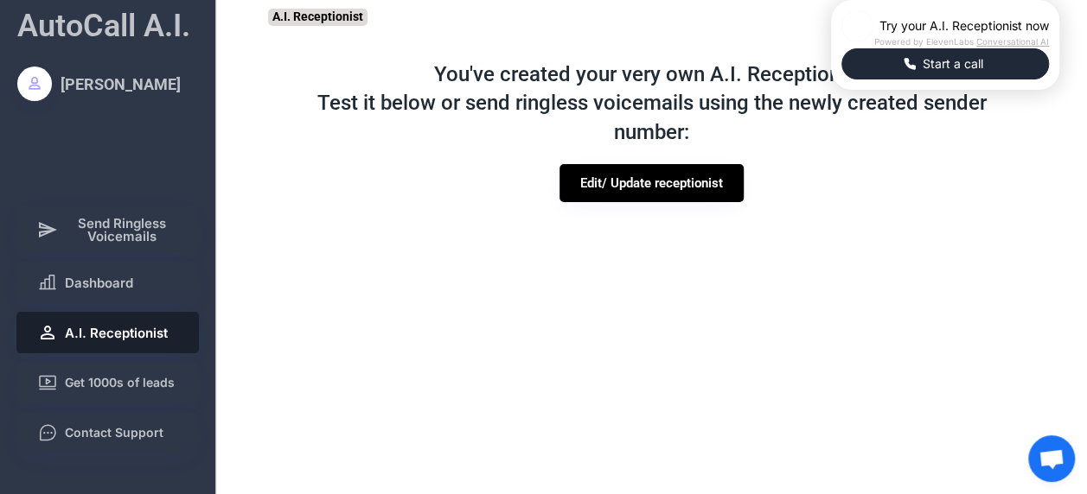
click at [917, 73] on span "Start a call" at bounding box center [952, 63] width 71 height 17
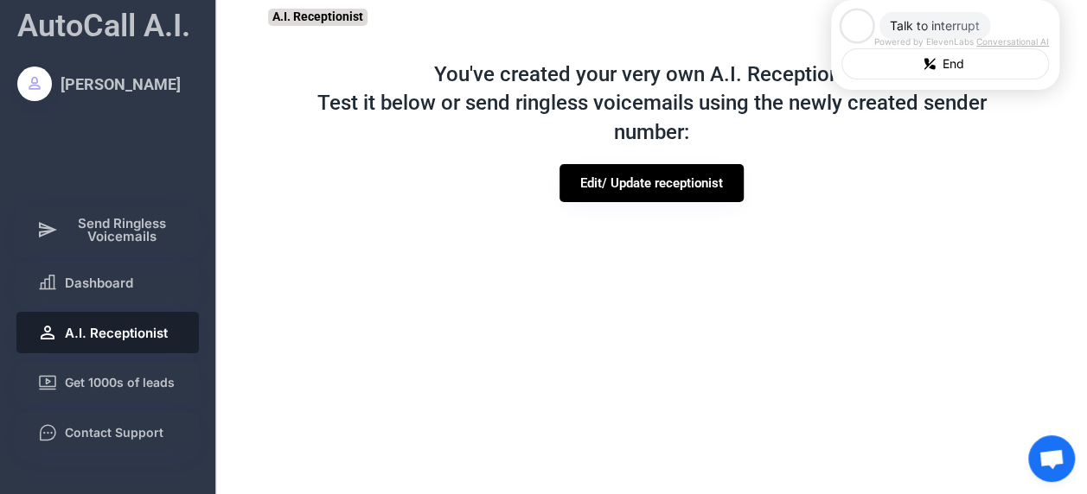
click at [871, 239] on div "You've created your very own A.I. Receptionist. Test it below or send ringless …" at bounding box center [651, 248] width 767 height 411
click at [937, 73] on span "End" at bounding box center [953, 63] width 32 height 17
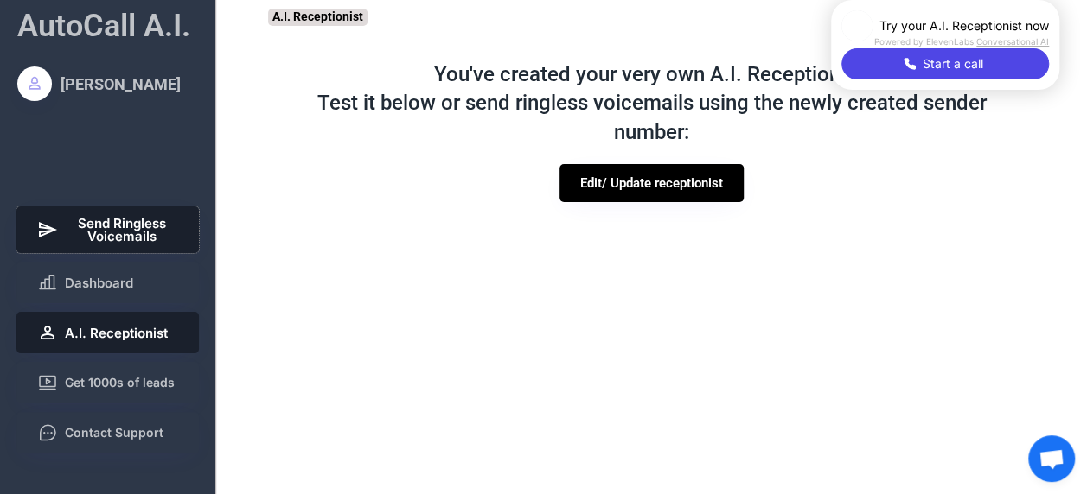
click at [78, 238] on span "Send Ringless Voicemails" at bounding box center [122, 230] width 114 height 26
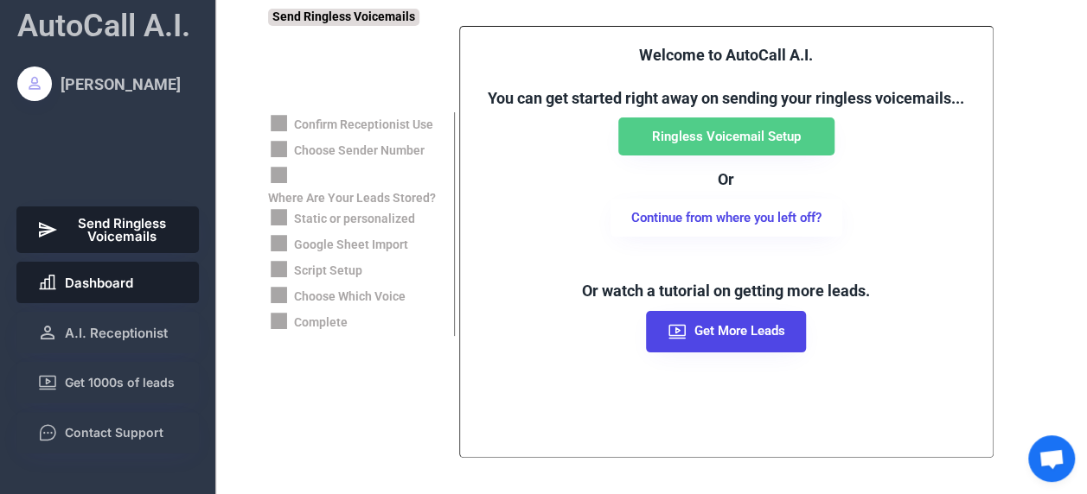
click at [134, 286] on button "Dashboard" at bounding box center [107, 282] width 183 height 41
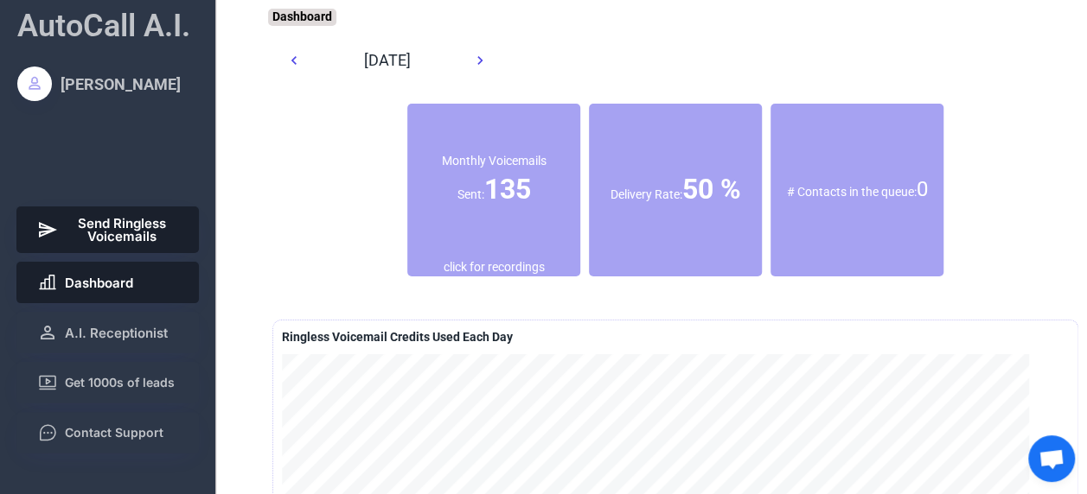
click at [150, 235] on span "Send Ringless Voicemails" at bounding box center [122, 230] width 114 height 26
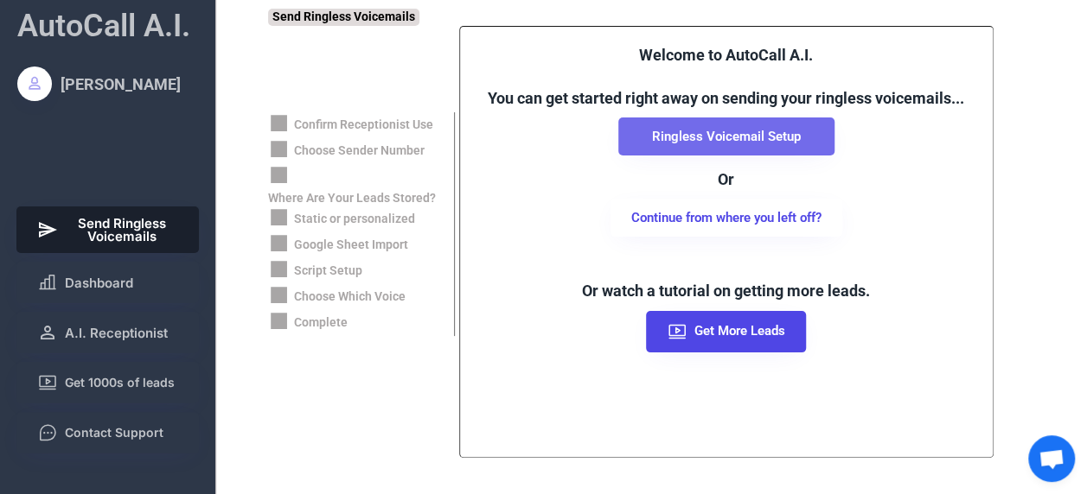
click at [719, 145] on button "Ringless Voicemail Setup" at bounding box center [726, 137] width 216 height 38
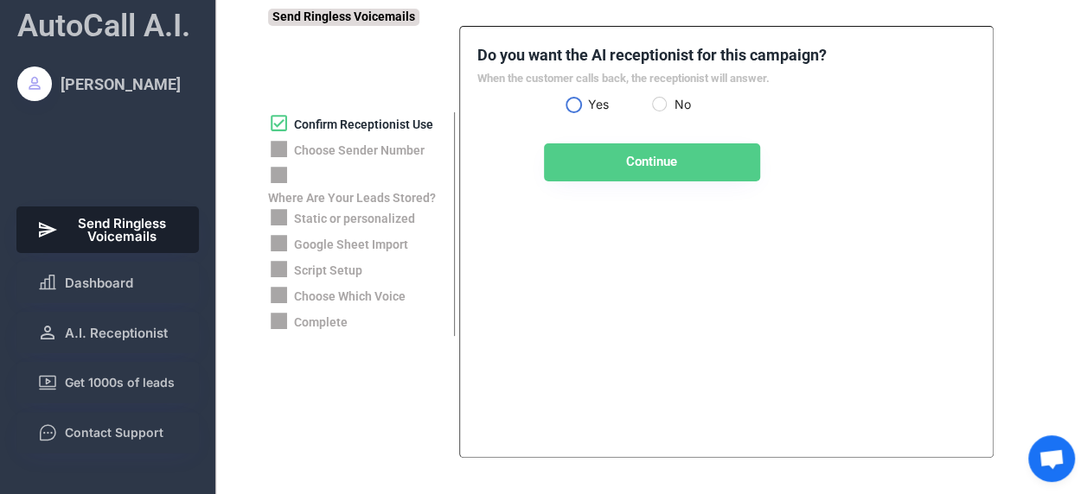
click at [583, 107] on label "Yes" at bounding box center [617, 105] width 69 height 12
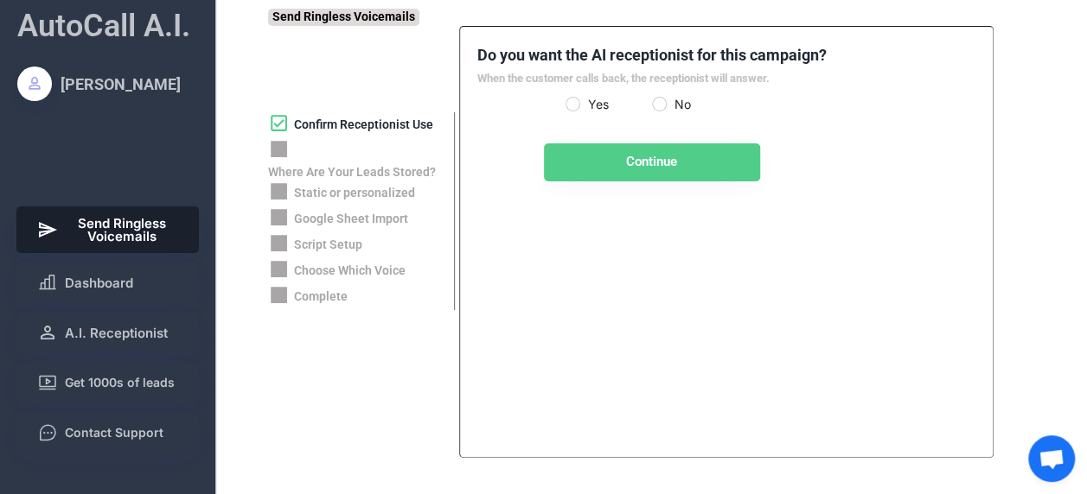
click at [638, 150] on button "Continue" at bounding box center [652, 163] width 216 height 38
select select "**********"
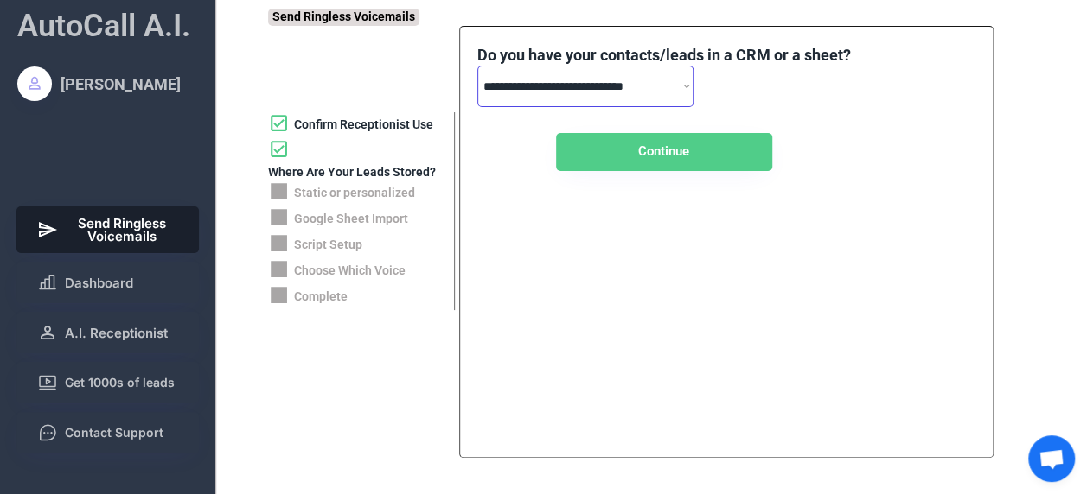
click at [577, 87] on select "**********" at bounding box center [585, 86] width 216 height 41
click at [577, 89] on select "**********" at bounding box center [585, 86] width 216 height 41
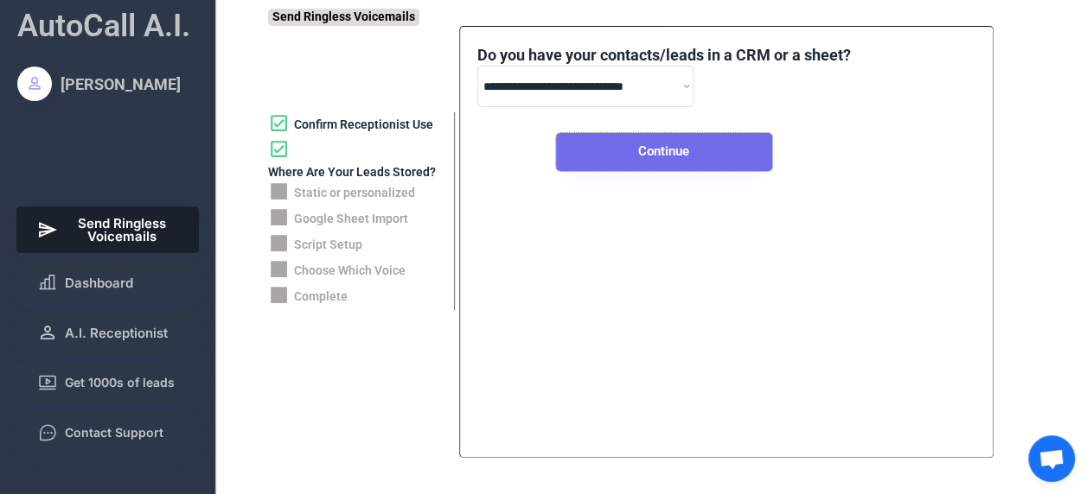
click at [648, 146] on button "Continue" at bounding box center [664, 152] width 216 height 38
select select "*****"
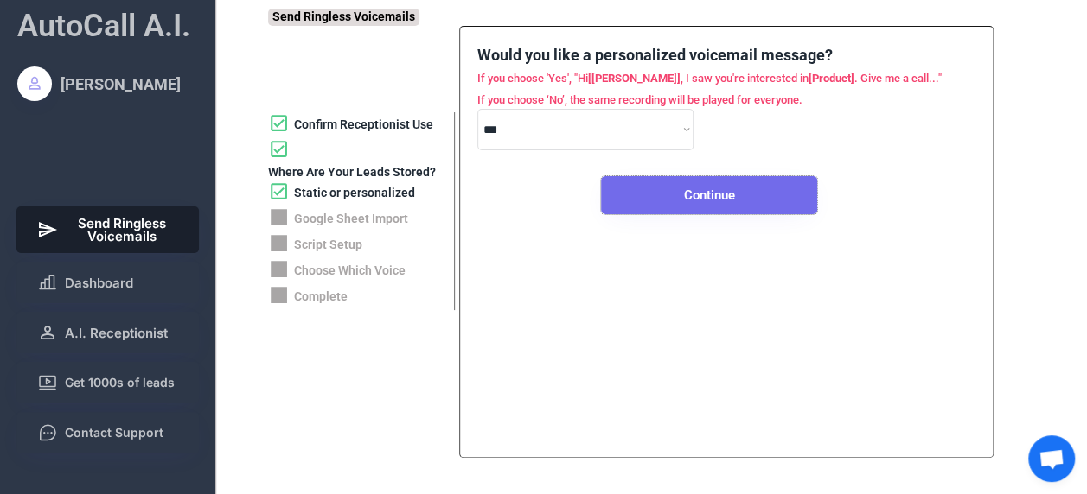
click at [716, 196] on button "Continue" at bounding box center [709, 195] width 216 height 38
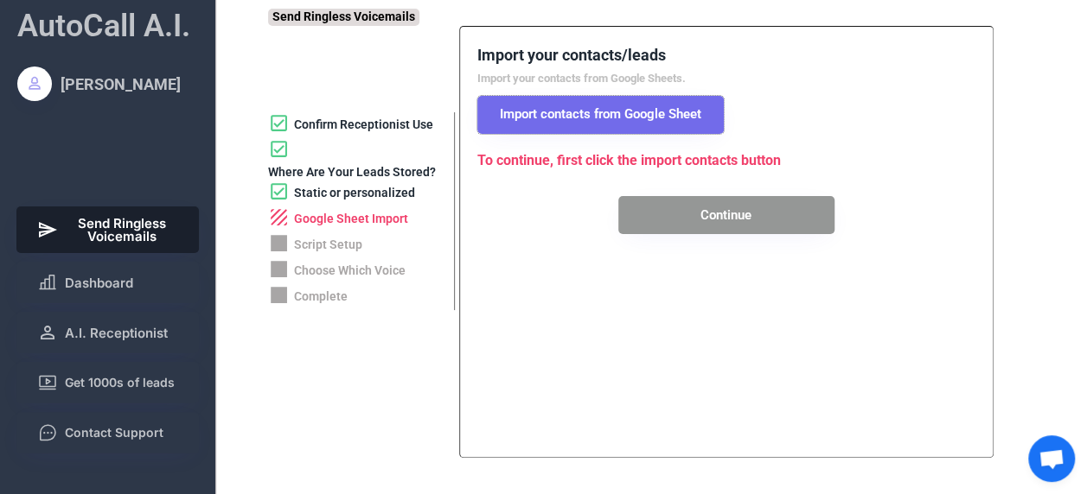
click at [634, 118] on button "Import contacts from Google Sheet" at bounding box center [600, 115] width 246 height 38
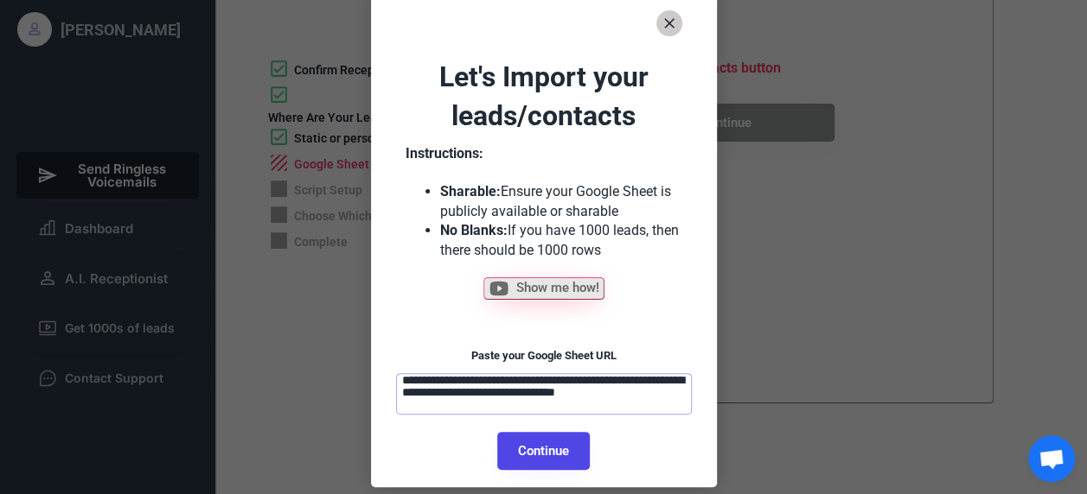
scroll to position [180, 0]
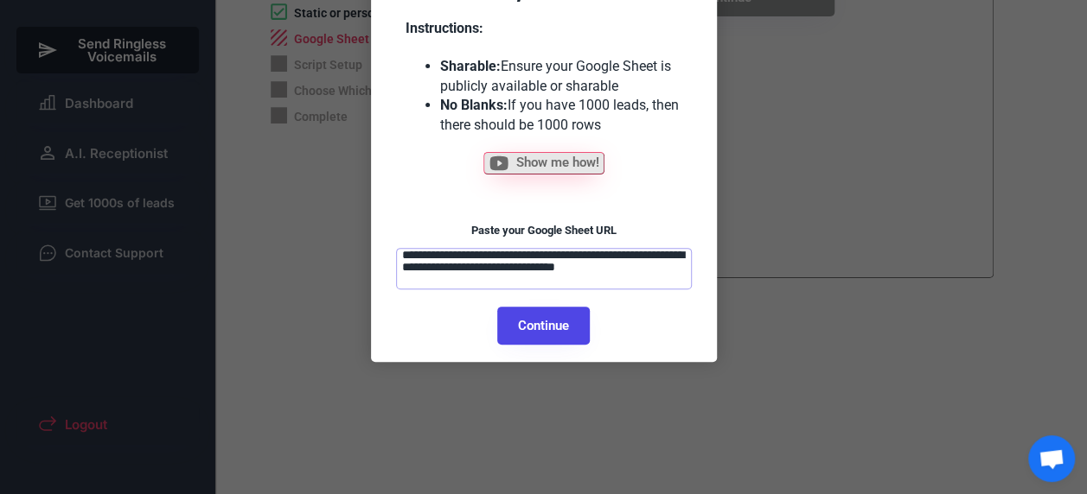
click at [533, 318] on button "Continue" at bounding box center [543, 326] width 92 height 38
select select "******"
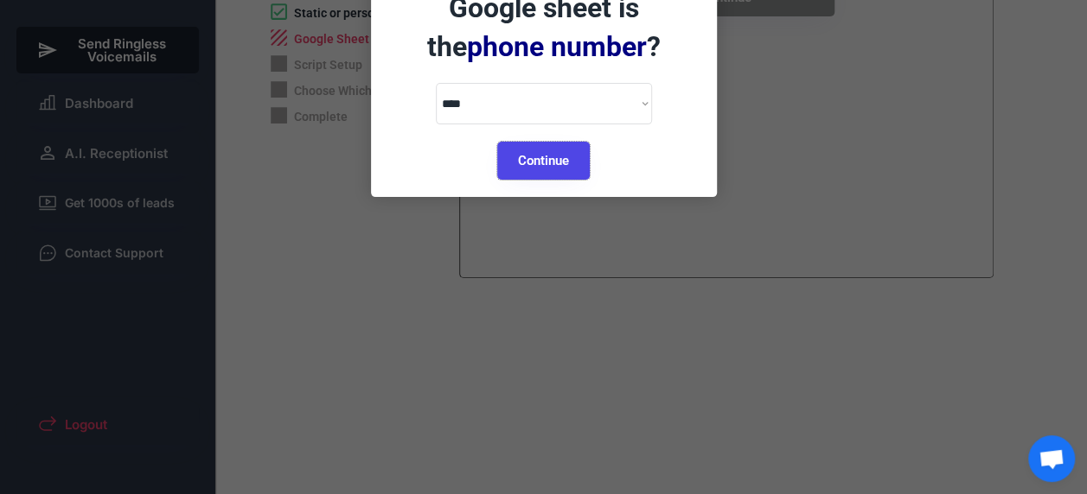
click at [553, 151] on button "Continue" at bounding box center [543, 161] width 92 height 38
select select "*********"
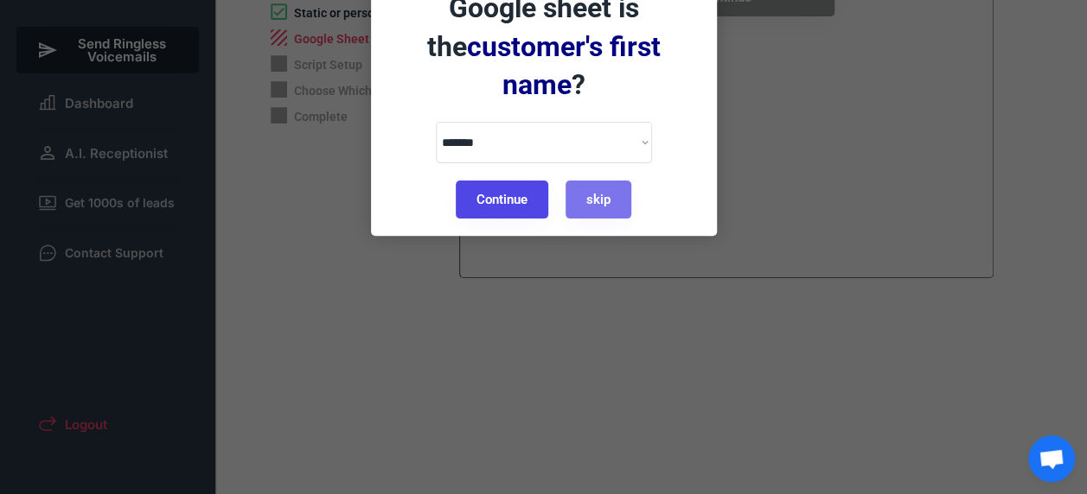
click at [522, 181] on button "Continue" at bounding box center [502, 200] width 92 height 38
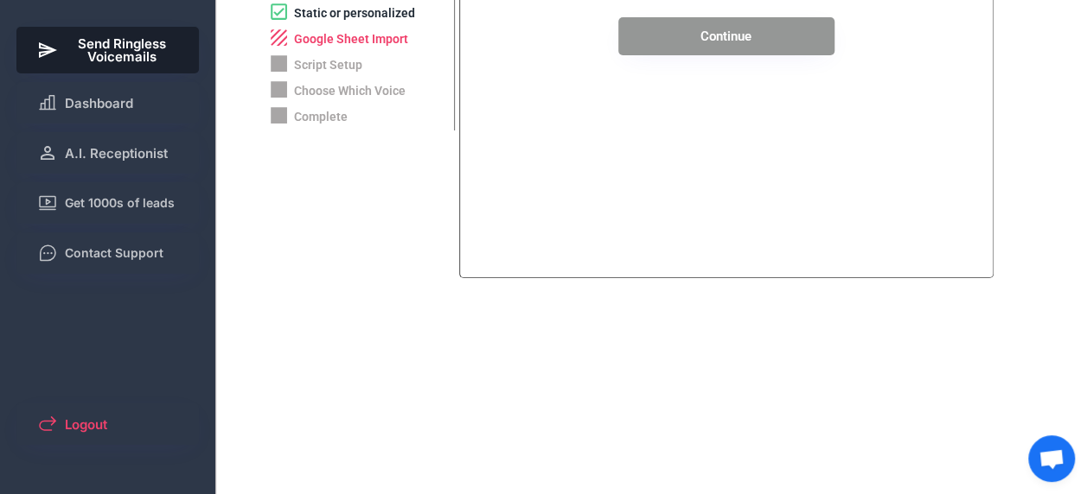
scroll to position [0, 0]
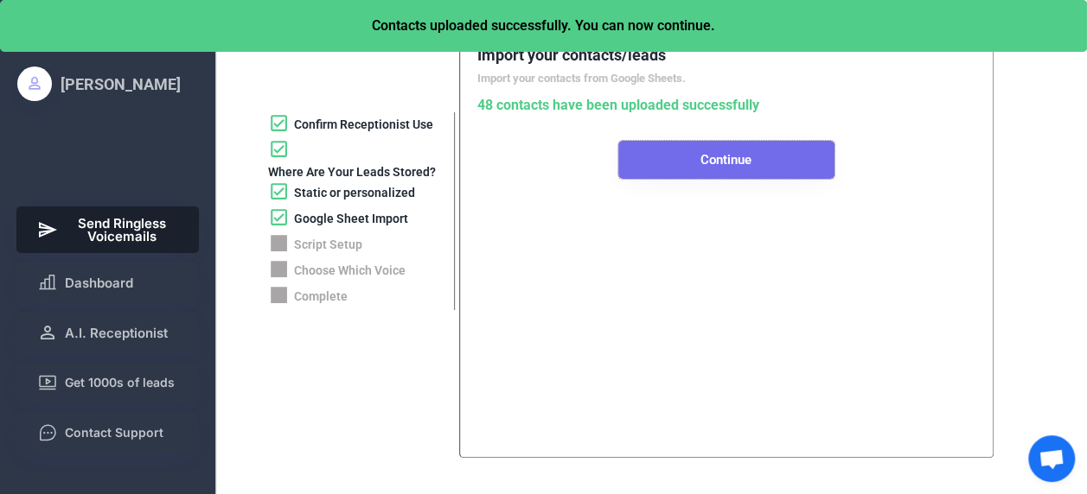
click at [697, 171] on button "Continue" at bounding box center [726, 160] width 216 height 38
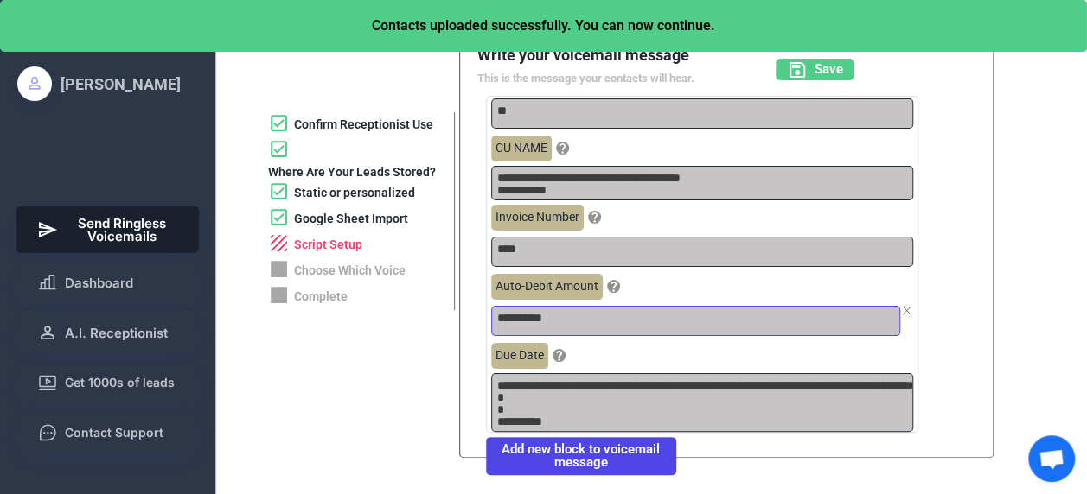
scroll to position [44, 0]
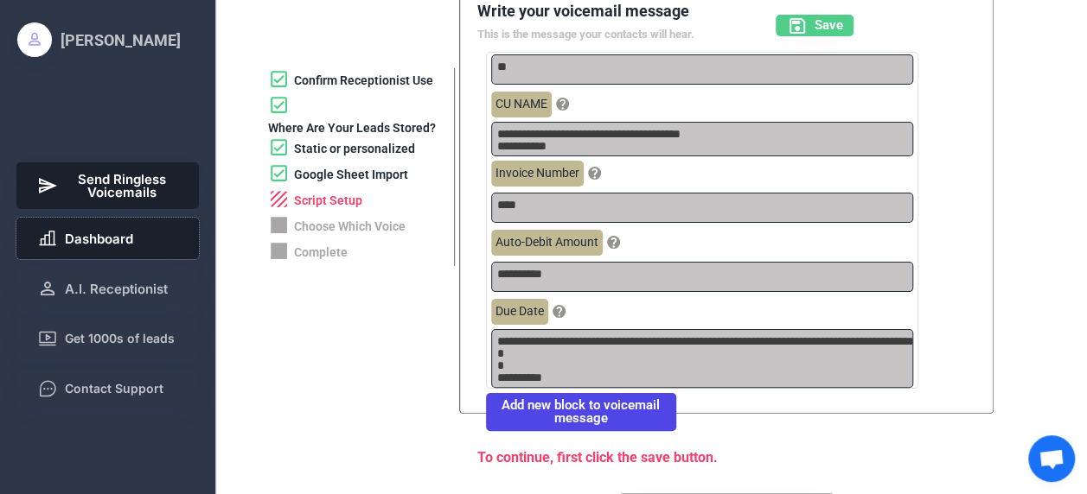
click at [123, 244] on span "Dashboard" at bounding box center [99, 239] width 68 height 13
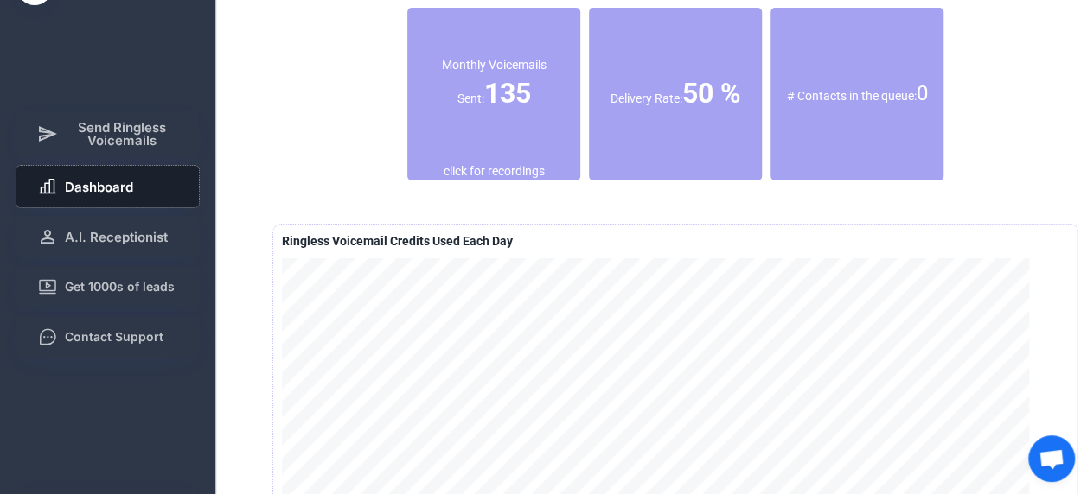
scroll to position [93, 0]
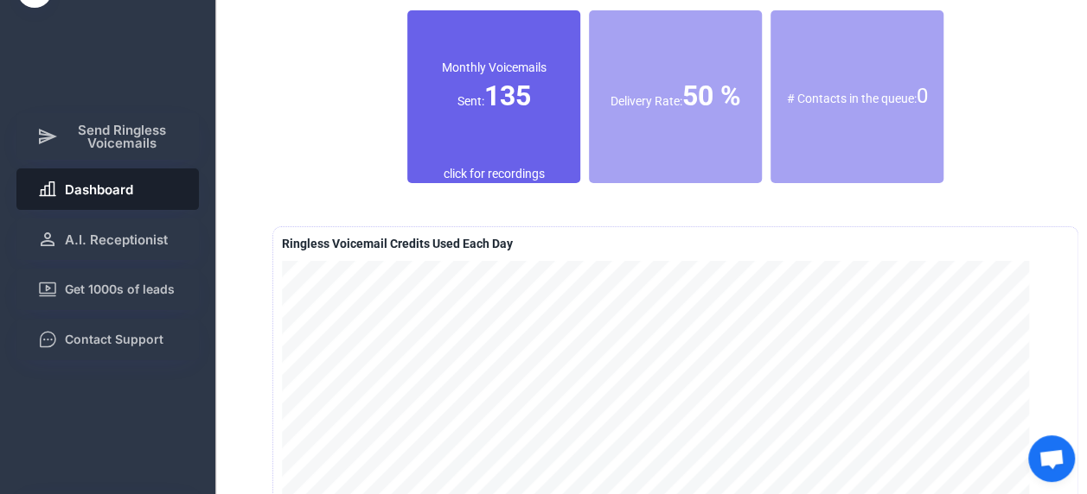
click at [497, 124] on div "Monthly Voicemails Sent: 135" at bounding box center [493, 88] width 173 height 156
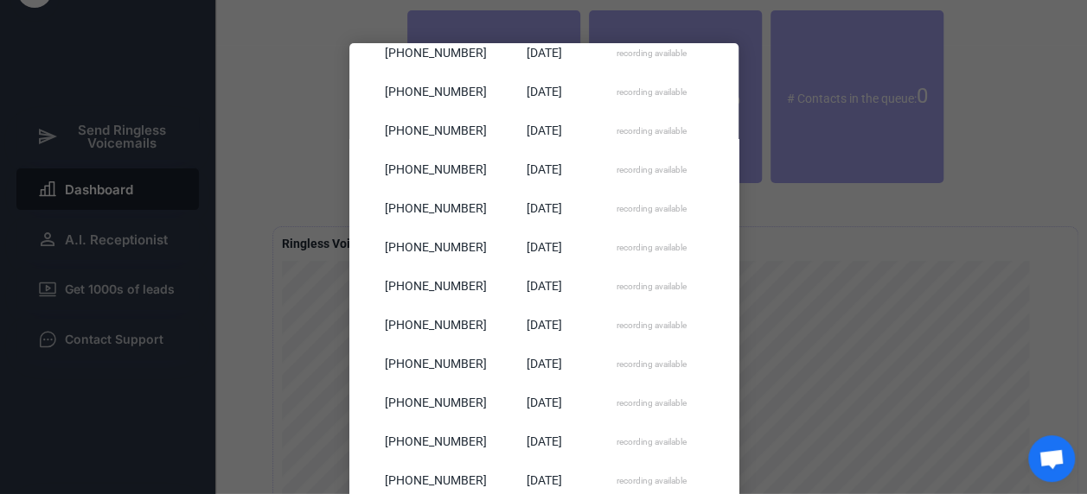
scroll to position [344, 0]
click at [583, 284] on div "Sep 12, 2025" at bounding box center [543, 287] width 108 height 39
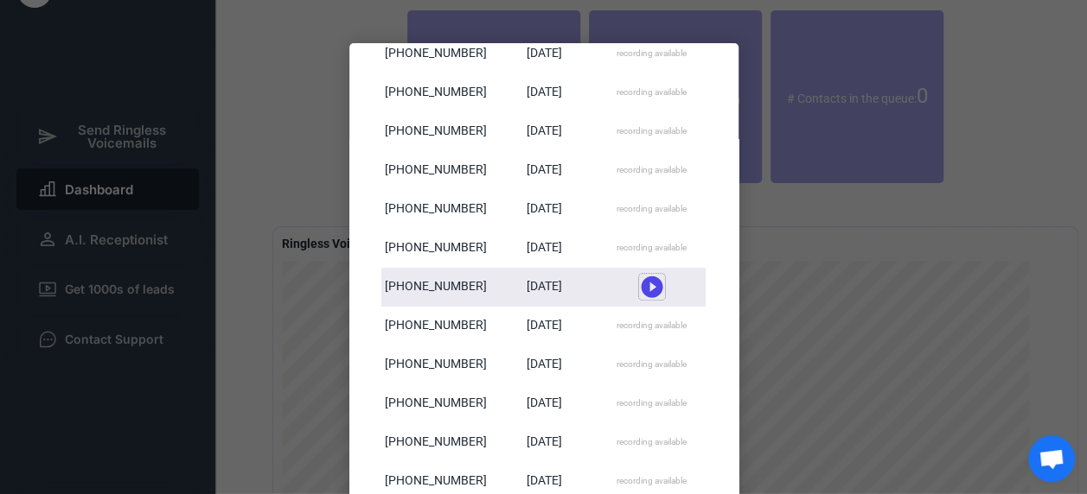
click at [647, 284] on use at bounding box center [652, 288] width 22 height 22
click at [647, 278] on icon at bounding box center [652, 281] width 26 height 26
click at [858, 264] on div at bounding box center [543, 247] width 1087 height 494
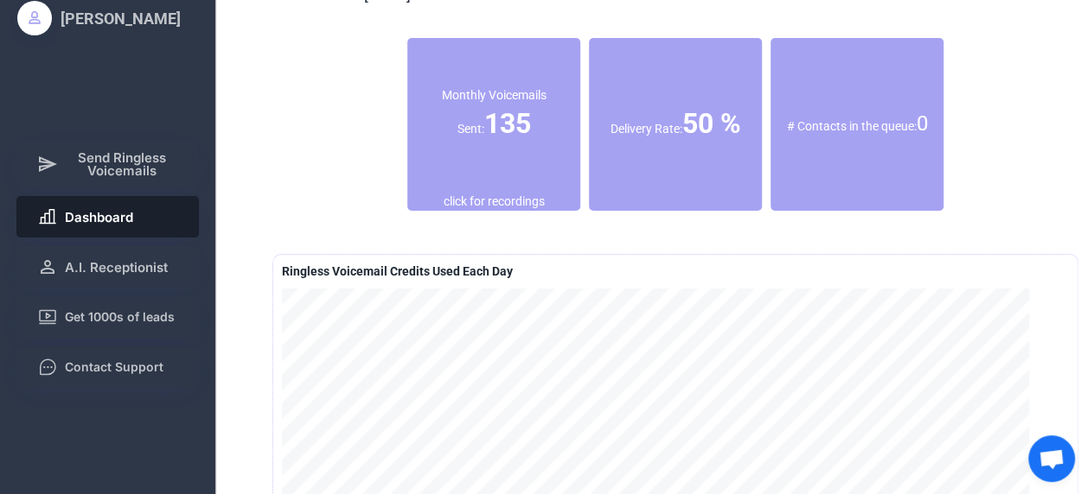
scroll to position [65, 0]
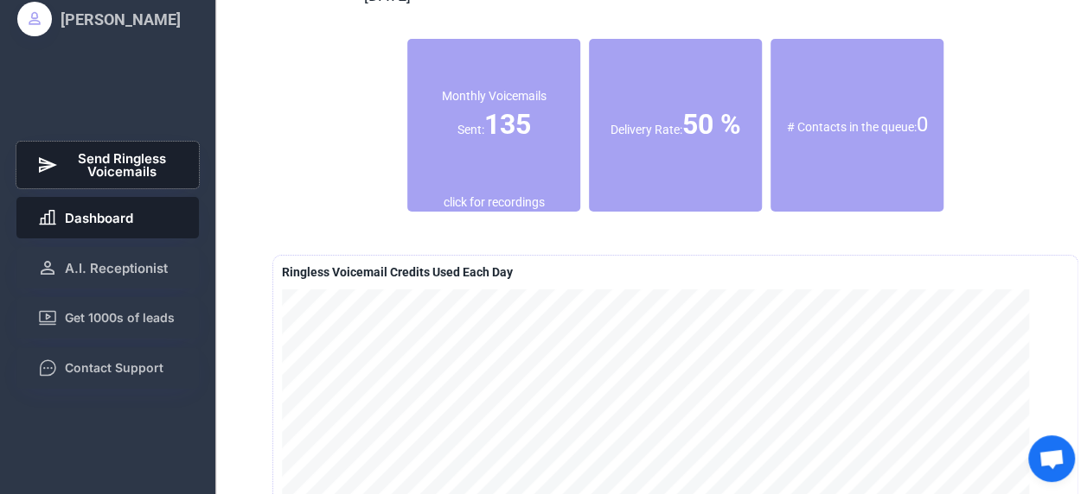
click at [142, 160] on span "Send Ringless Voicemails" at bounding box center [122, 165] width 114 height 26
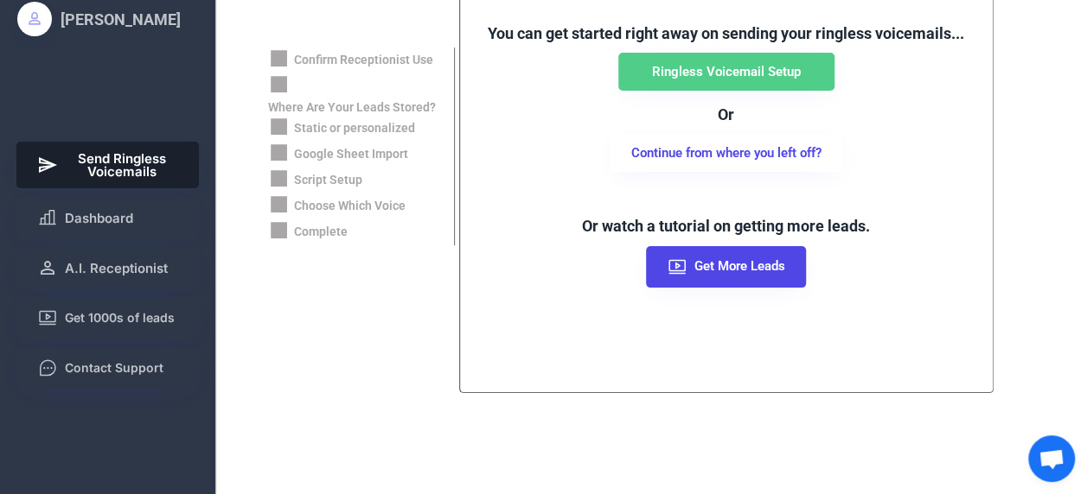
scroll to position [0, 0]
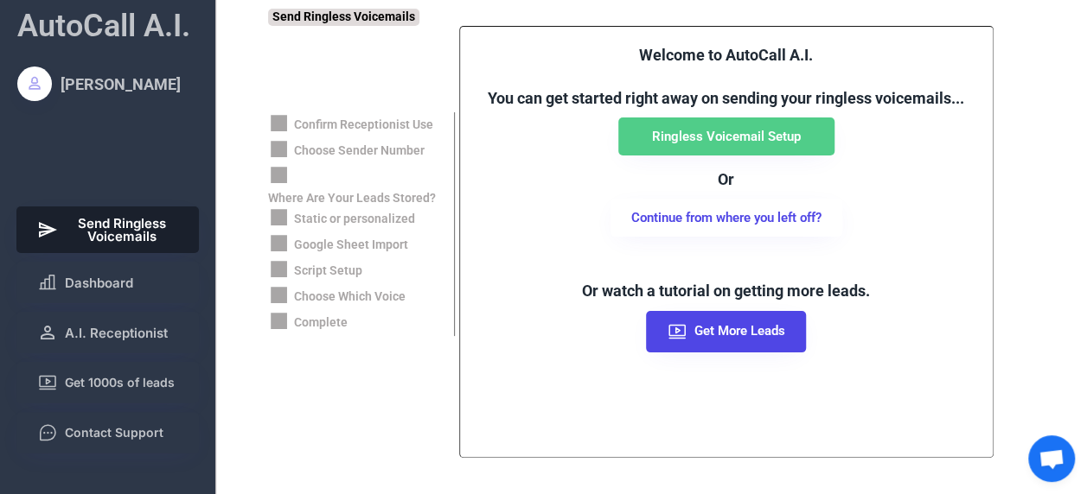
scroll to position [565, 0]
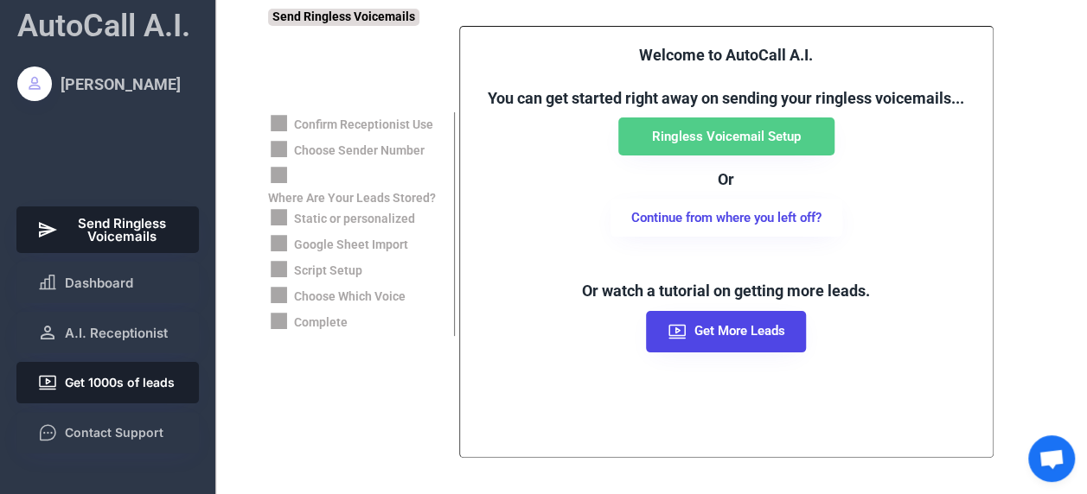
click at [83, 379] on span "Get 1000s of leads" at bounding box center [120, 383] width 110 height 12
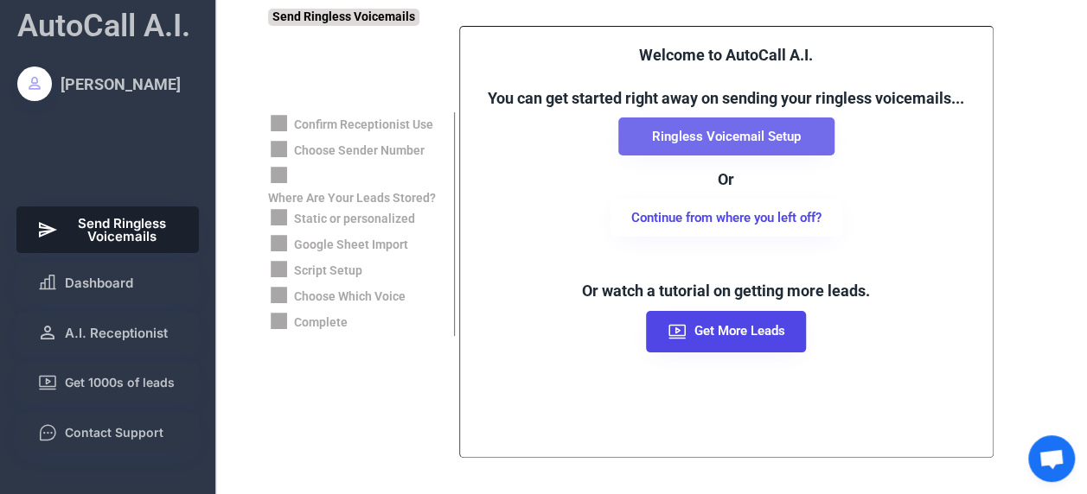
scroll to position [565, 0]
click at [766, 134] on button "Ringless Voicemail Setup" at bounding box center [726, 137] width 216 height 38
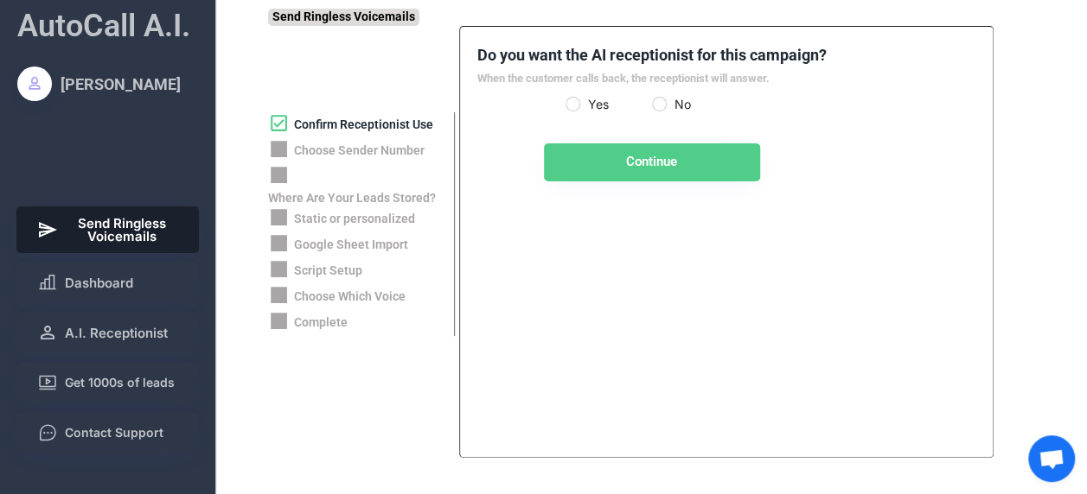
click at [147, 226] on span "Send Ringless Voicemails" at bounding box center [122, 230] width 114 height 26
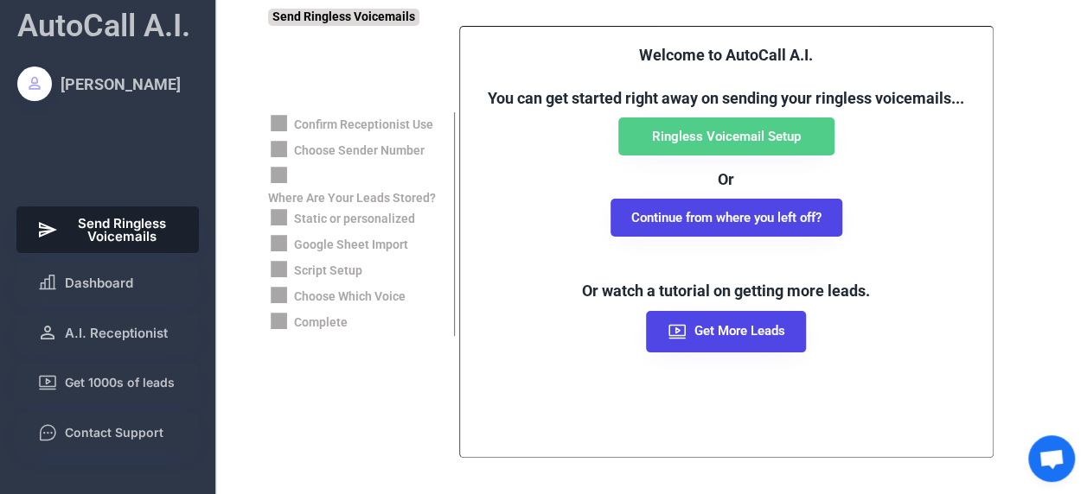
click at [733, 228] on button "Continue from where you left off?" at bounding box center [726, 218] width 232 height 38
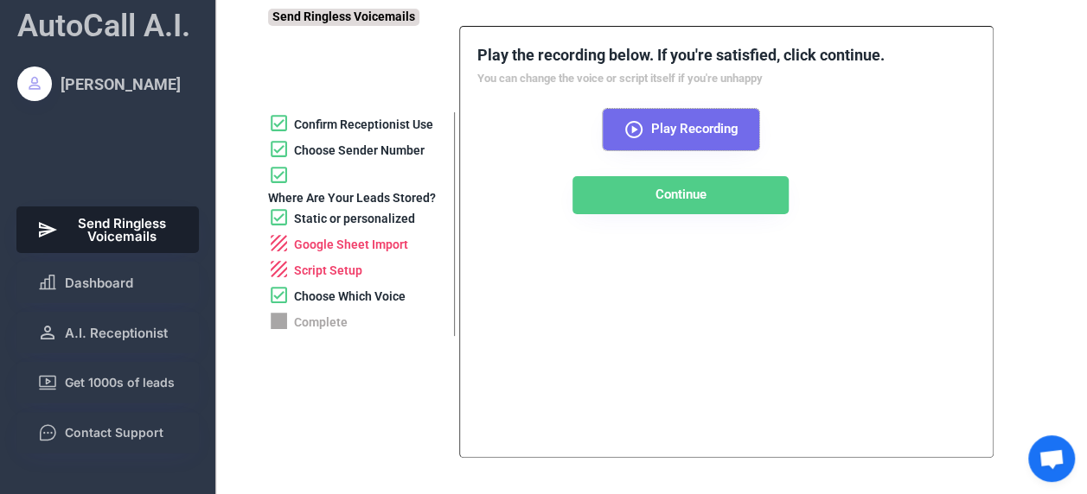
click at [648, 123] on button "Play Recording" at bounding box center [681, 129] width 156 height 41
click at [629, 125] on icon at bounding box center [633, 129] width 21 height 21
click at [361, 219] on div "Static or personalized" at bounding box center [354, 219] width 121 height 17
select select "*****"
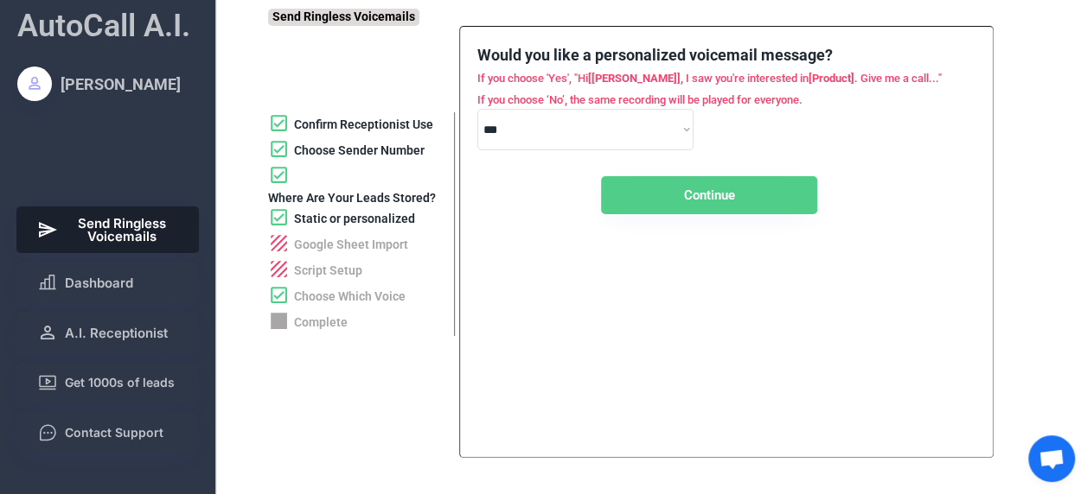
click at [360, 197] on div "Where Are Your Leads Stored?" at bounding box center [352, 198] width 168 height 17
select select "**********"
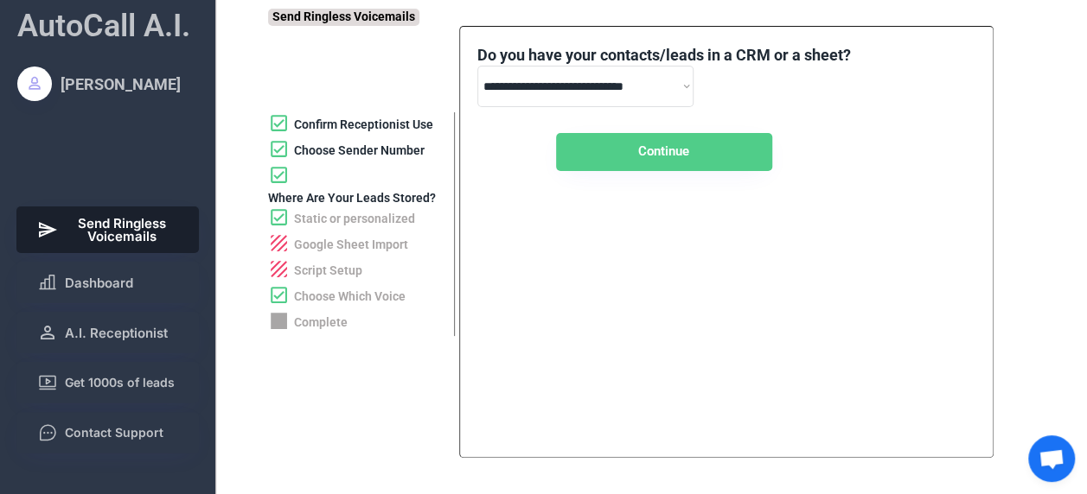
click at [337, 273] on div "Script Setup" at bounding box center [328, 271] width 68 height 17
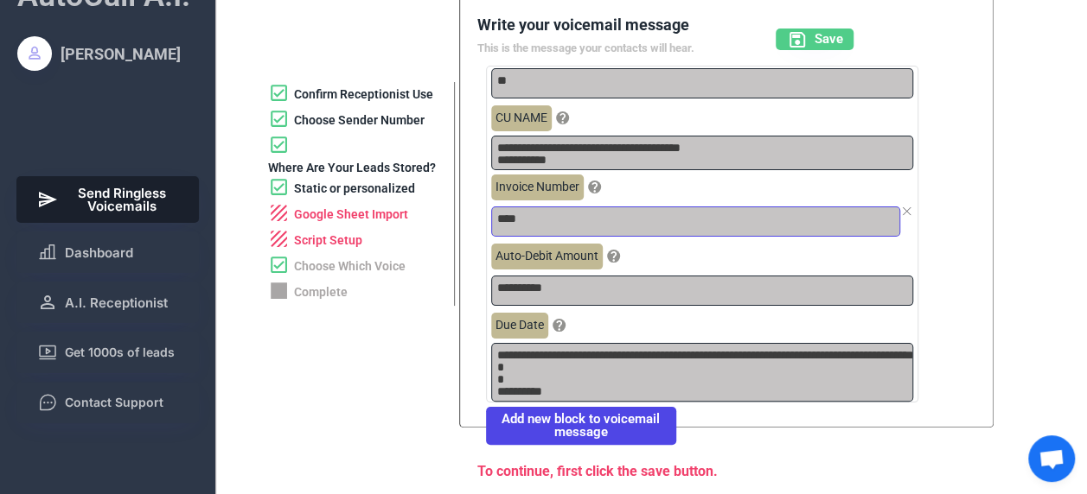
scroll to position [31, 0]
